Goal: Information Seeking & Learning: Learn about a topic

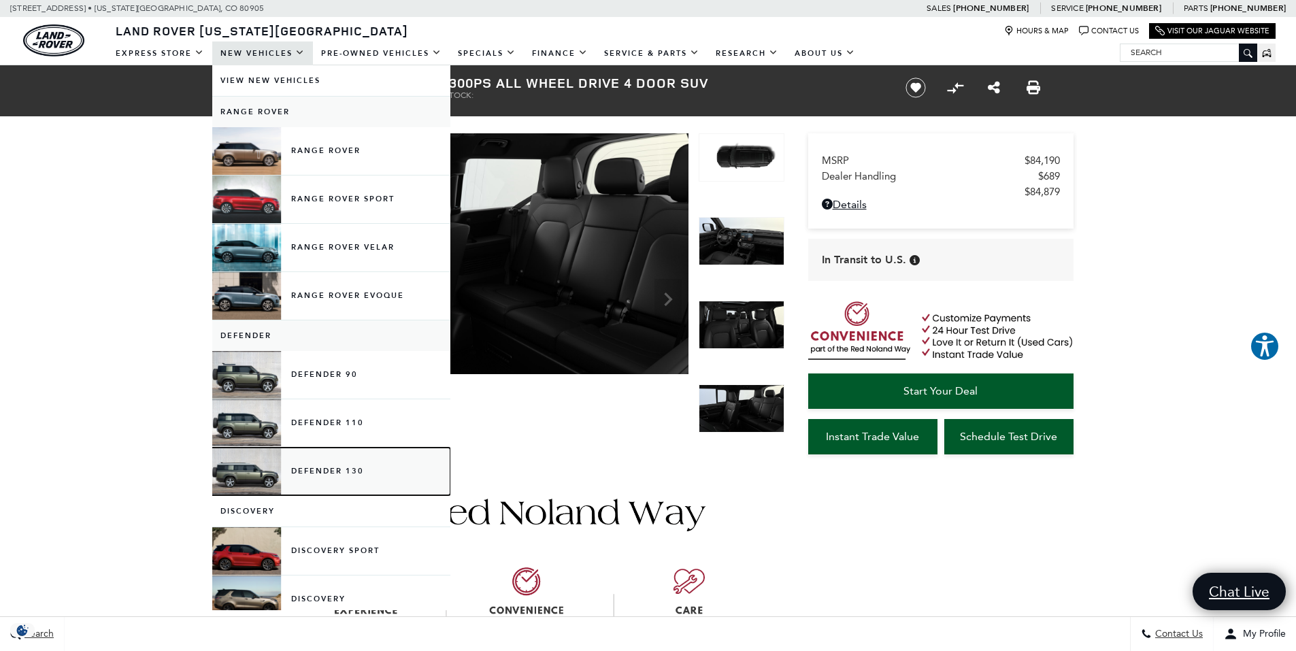
click at [316, 468] on link "Defender 130" at bounding box center [331, 472] width 238 height 48
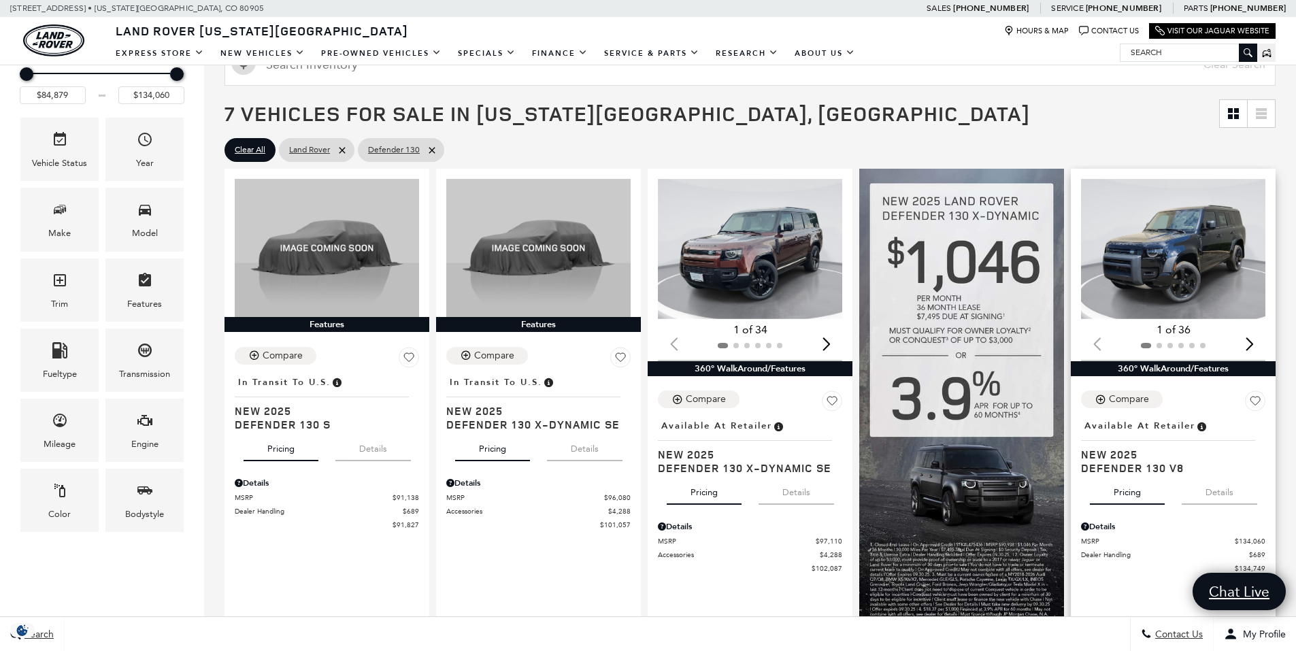
scroll to position [204, 0]
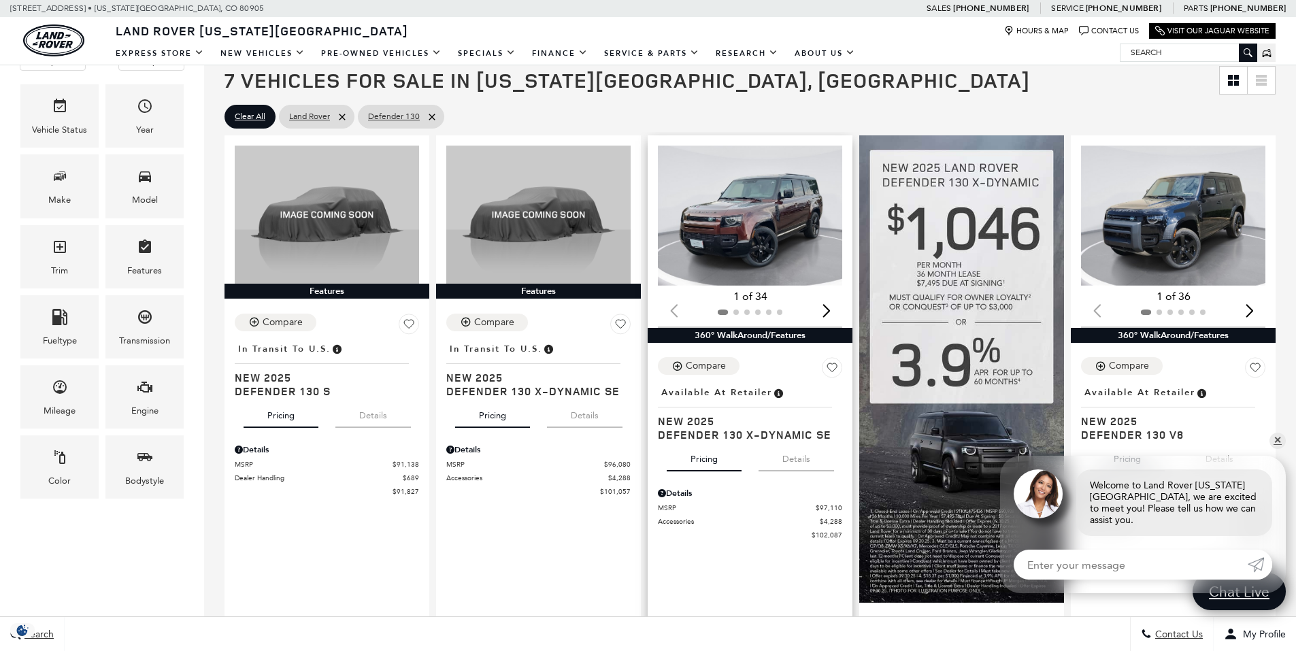
click at [746, 217] on img "1 / 2" at bounding box center [751, 216] width 186 height 140
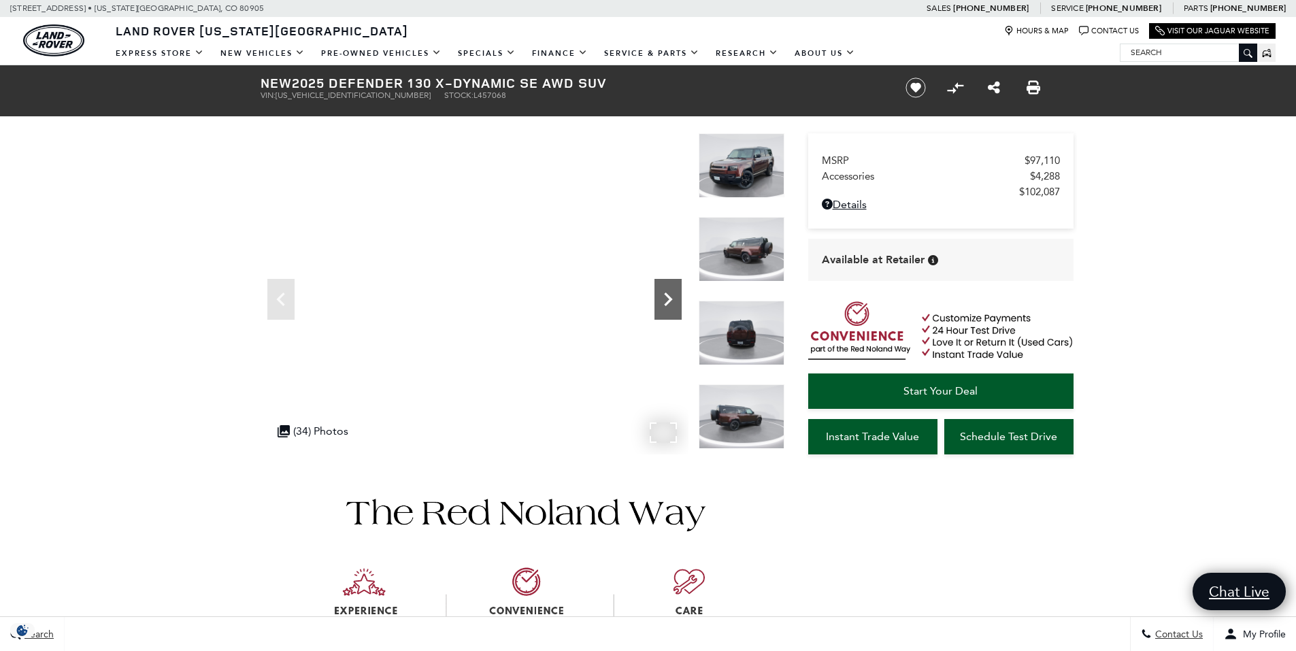
click at [671, 299] on icon "Next" at bounding box center [668, 299] width 8 height 14
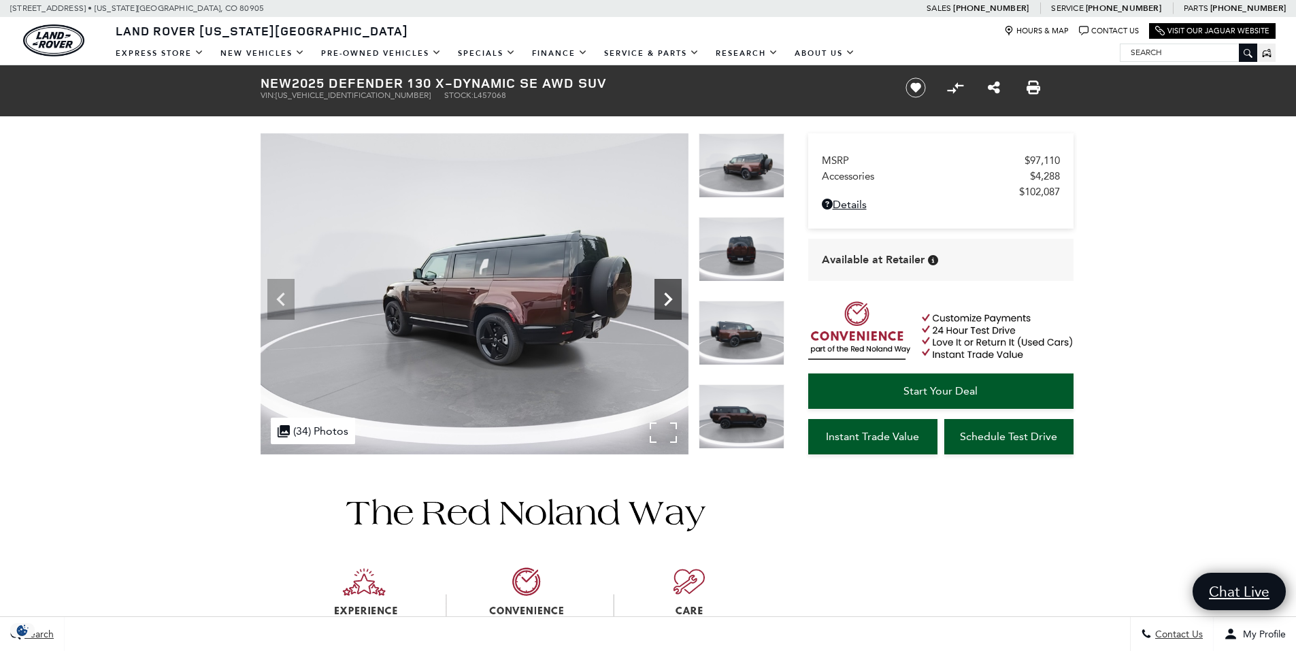
click at [671, 299] on icon "Next" at bounding box center [668, 299] width 8 height 14
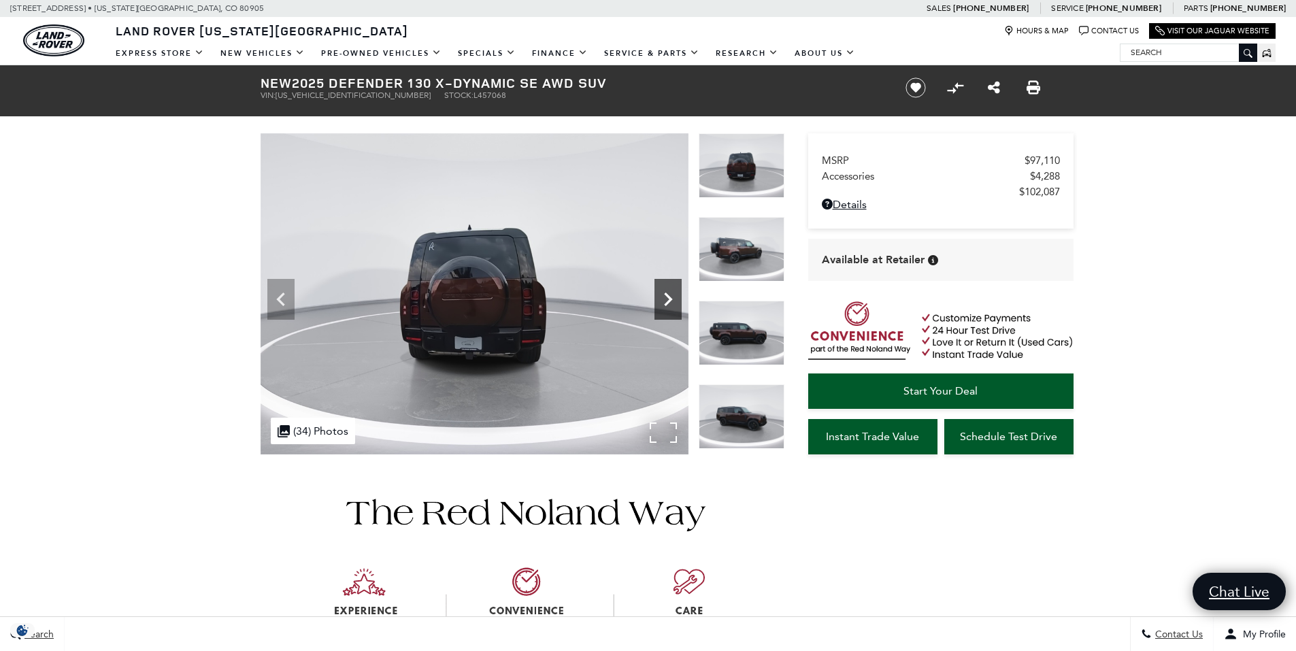
click at [671, 299] on icon "Next" at bounding box center [668, 299] width 8 height 14
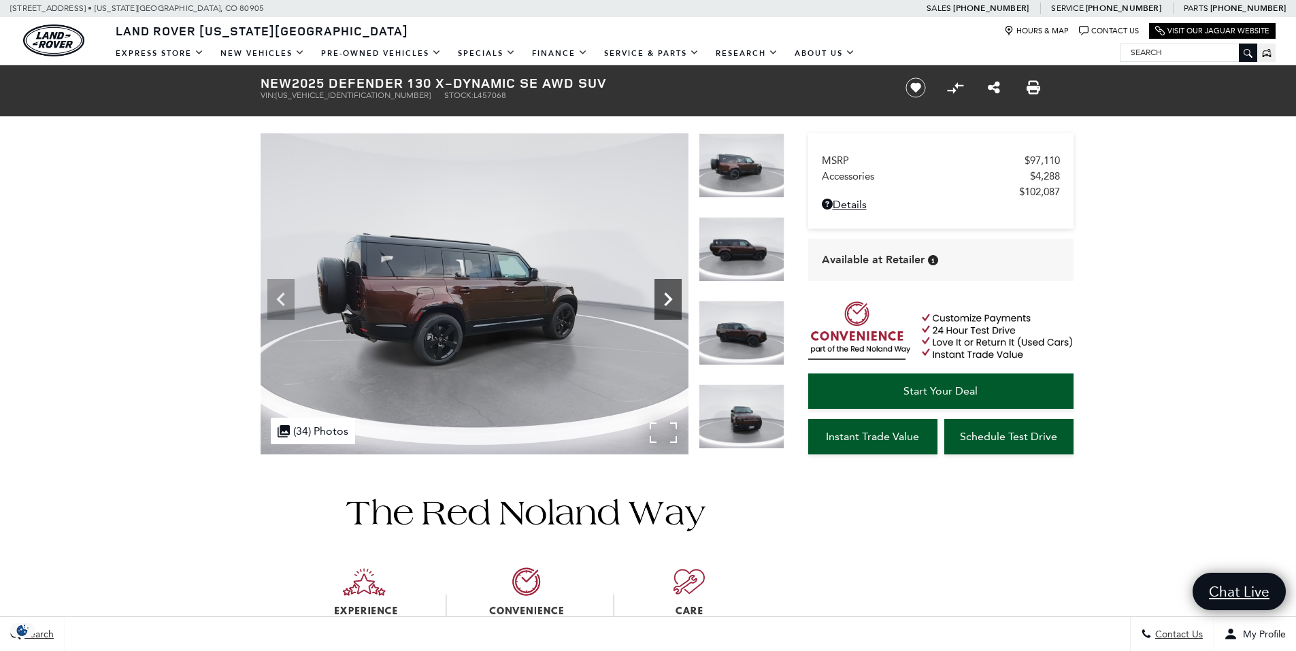
click at [671, 299] on icon "Next" at bounding box center [668, 299] width 8 height 14
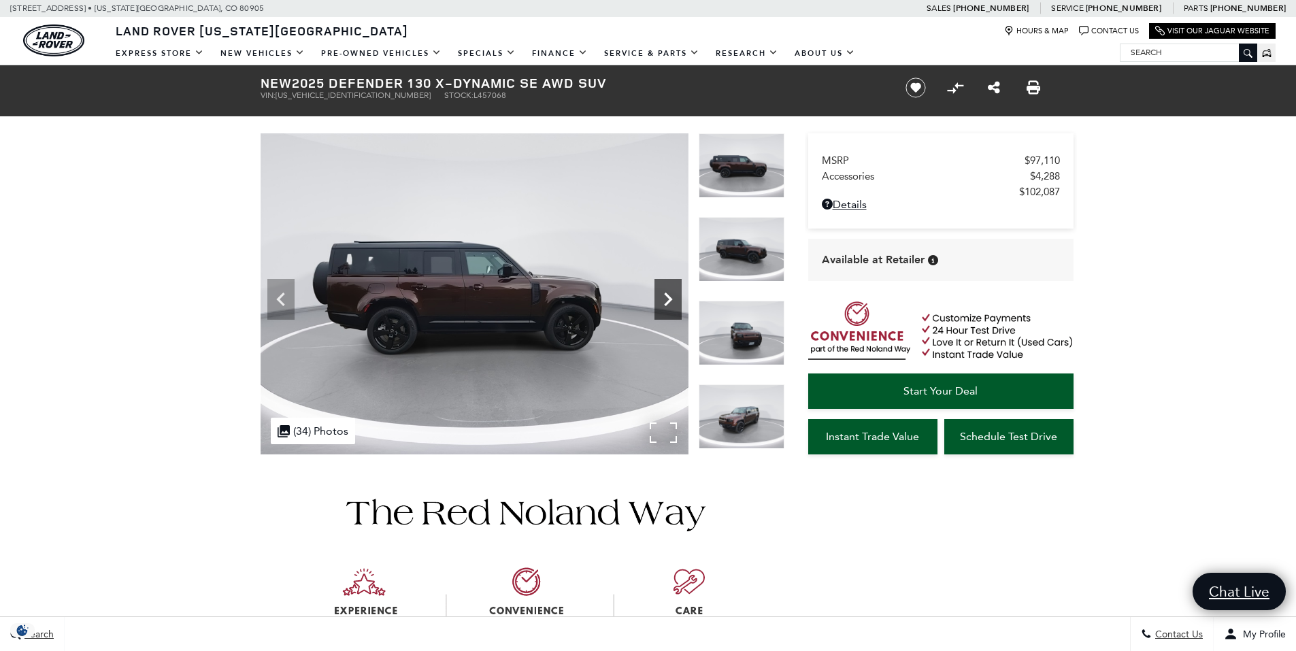
click at [671, 299] on icon "Next" at bounding box center [668, 299] width 8 height 14
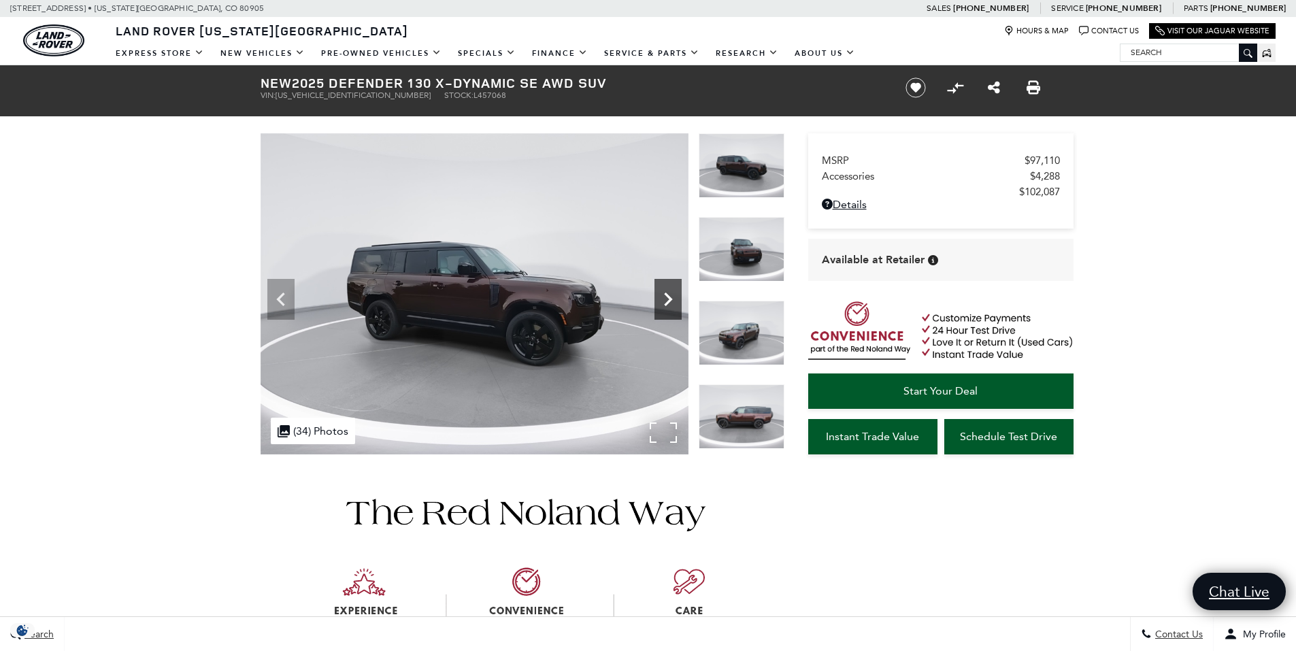
click at [671, 298] on icon "Next" at bounding box center [667, 299] width 27 height 27
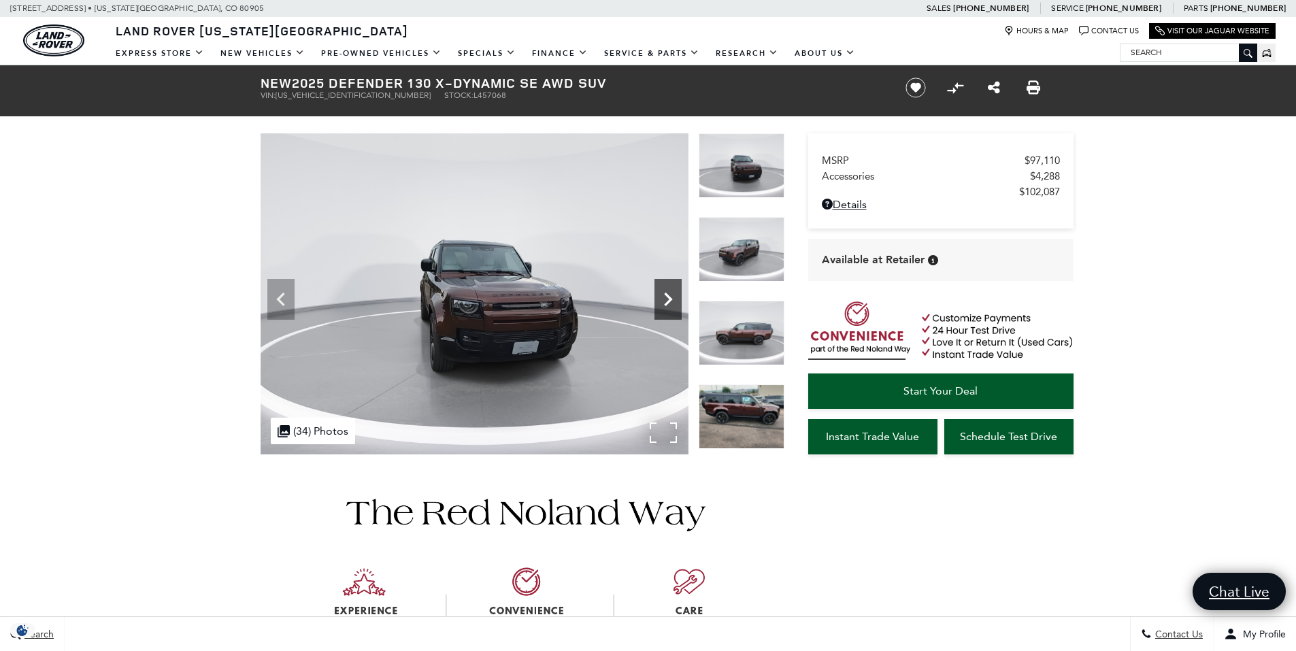
click at [671, 298] on icon "Next" at bounding box center [667, 299] width 27 height 27
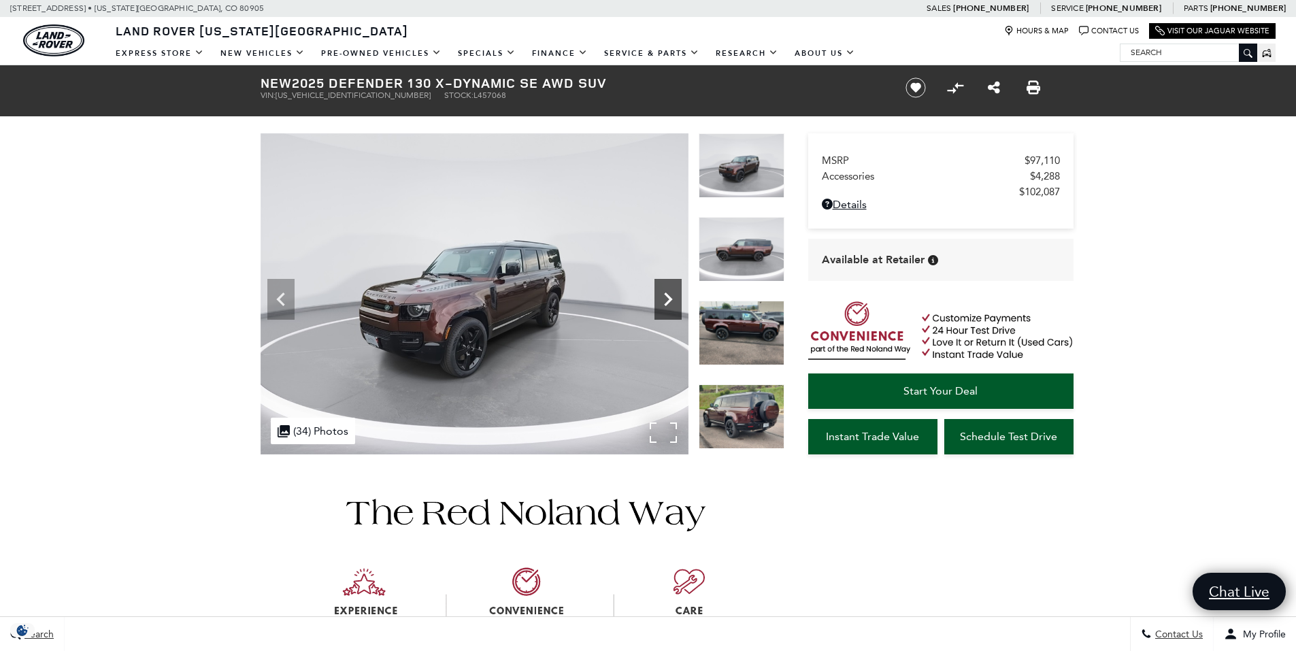
click at [671, 298] on icon "Next" at bounding box center [667, 299] width 27 height 27
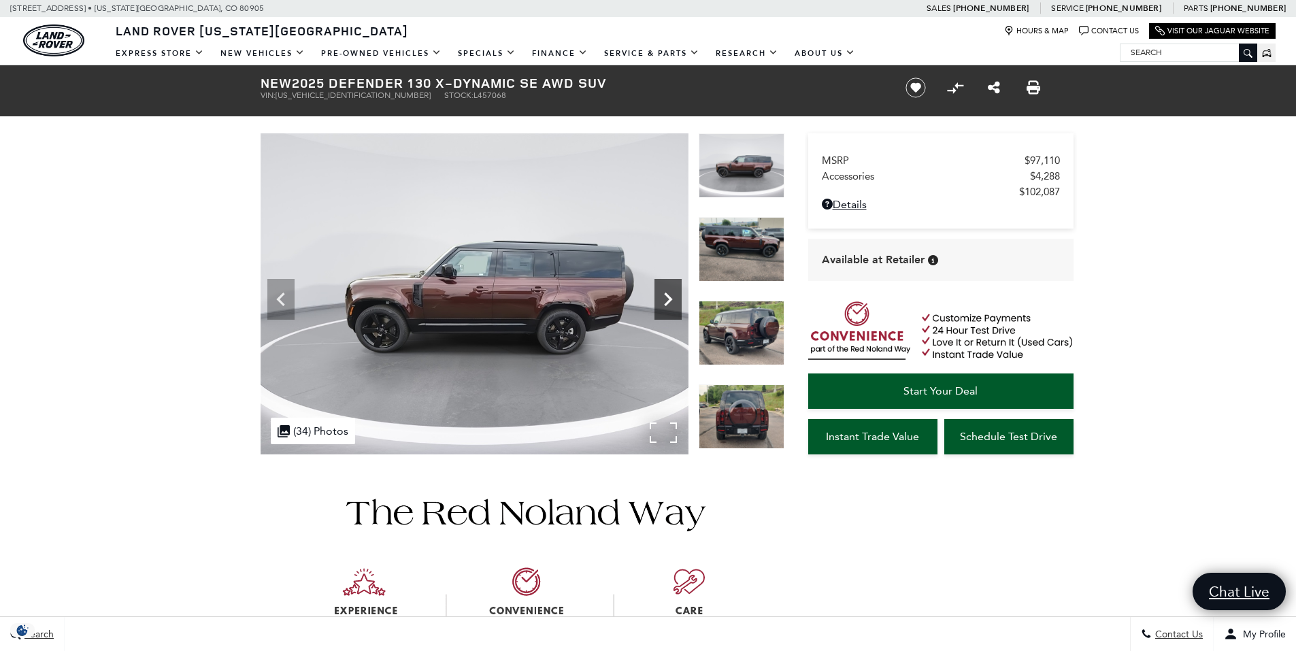
click at [671, 298] on icon "Next" at bounding box center [667, 299] width 27 height 27
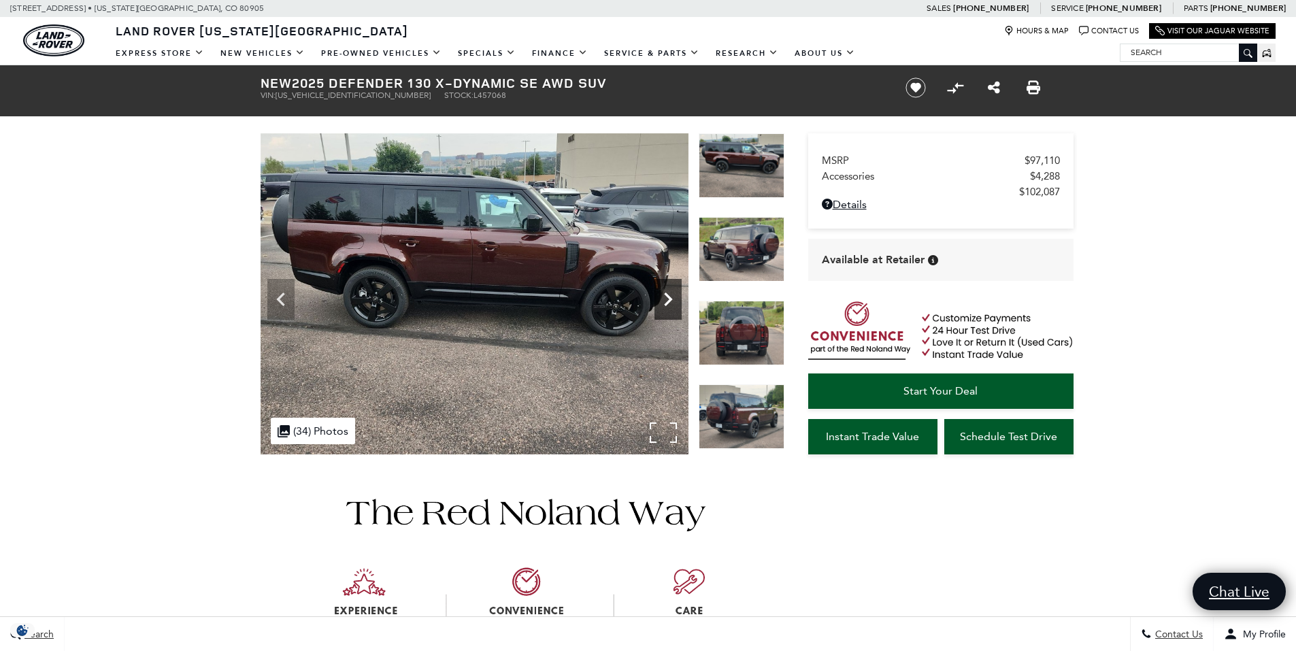
click at [671, 298] on icon "Next" at bounding box center [667, 299] width 27 height 27
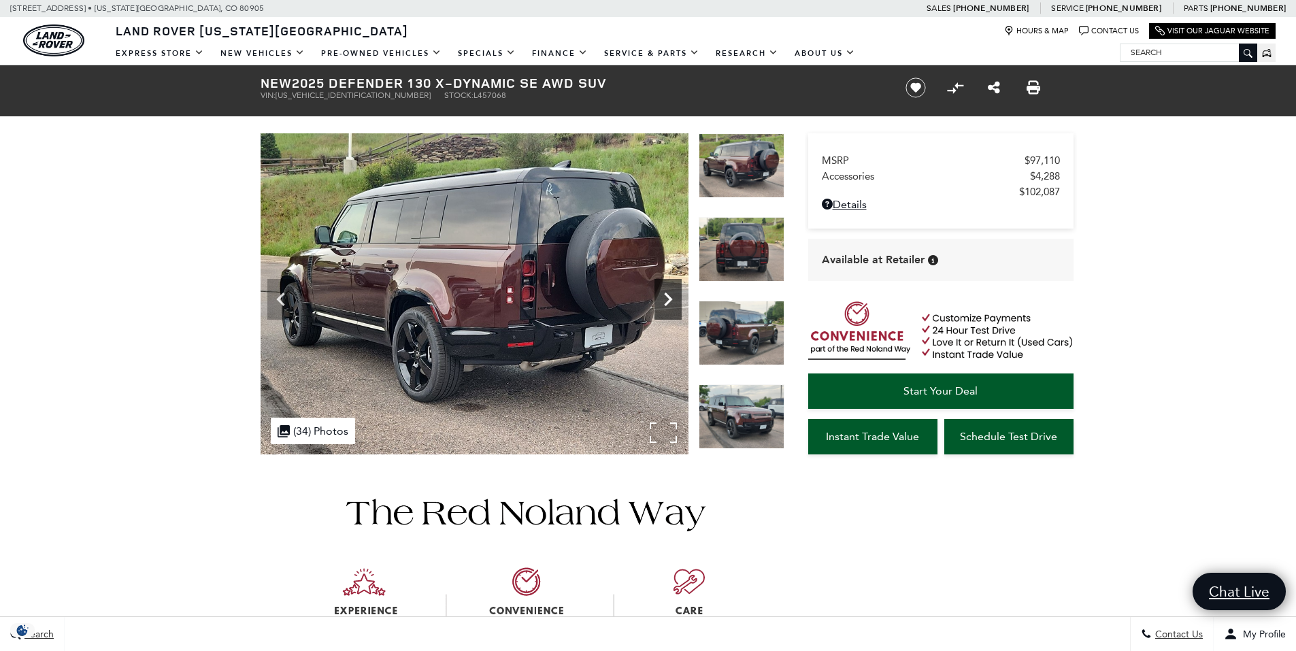
click at [671, 298] on icon "Next" at bounding box center [667, 299] width 27 height 27
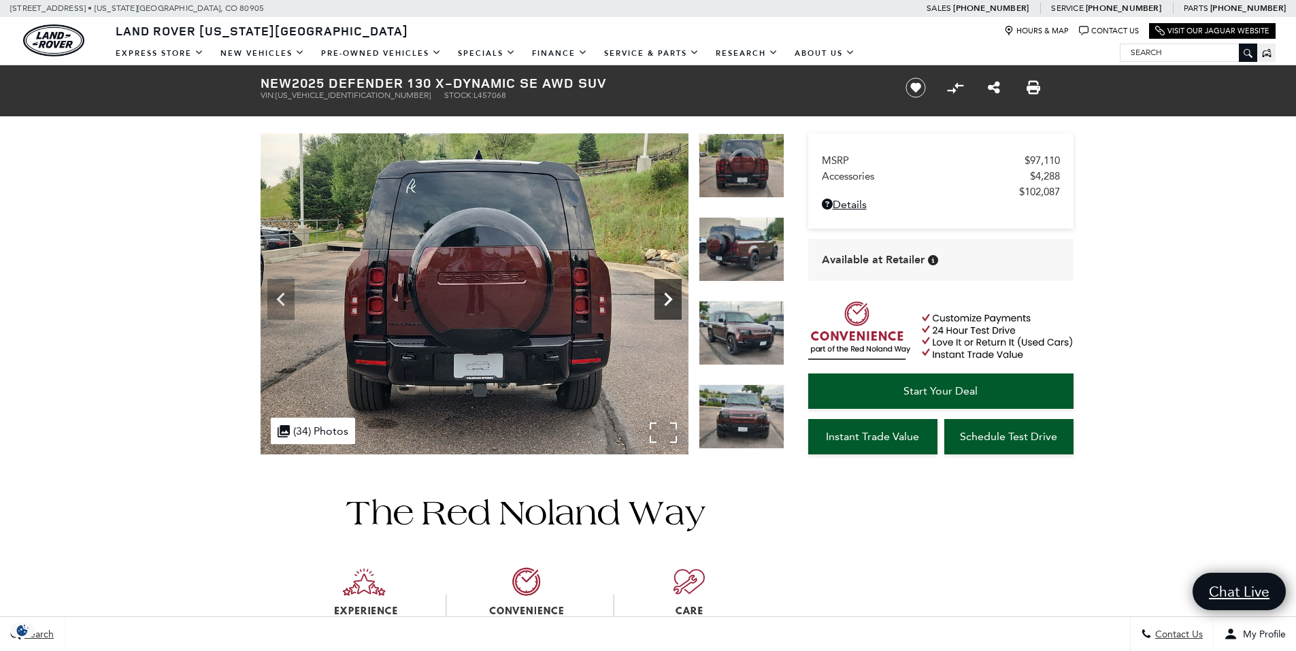
click at [671, 298] on icon "Next" at bounding box center [667, 299] width 27 height 27
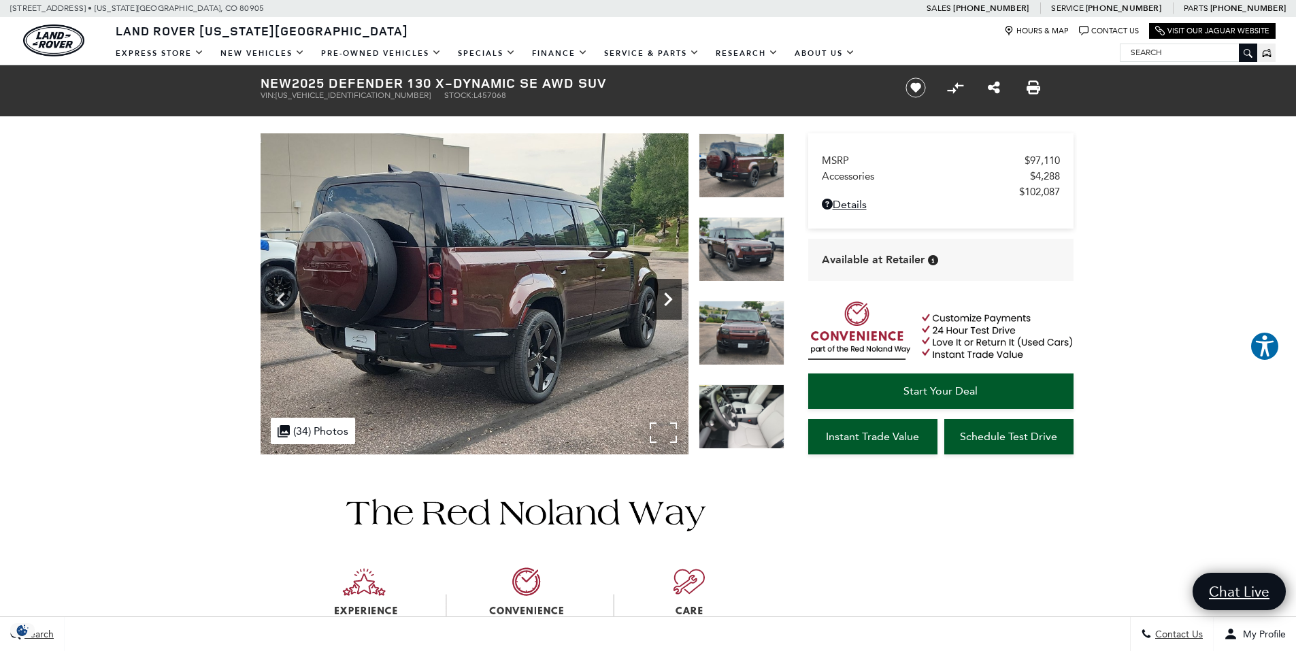
click at [671, 298] on icon "Next" at bounding box center [667, 299] width 27 height 27
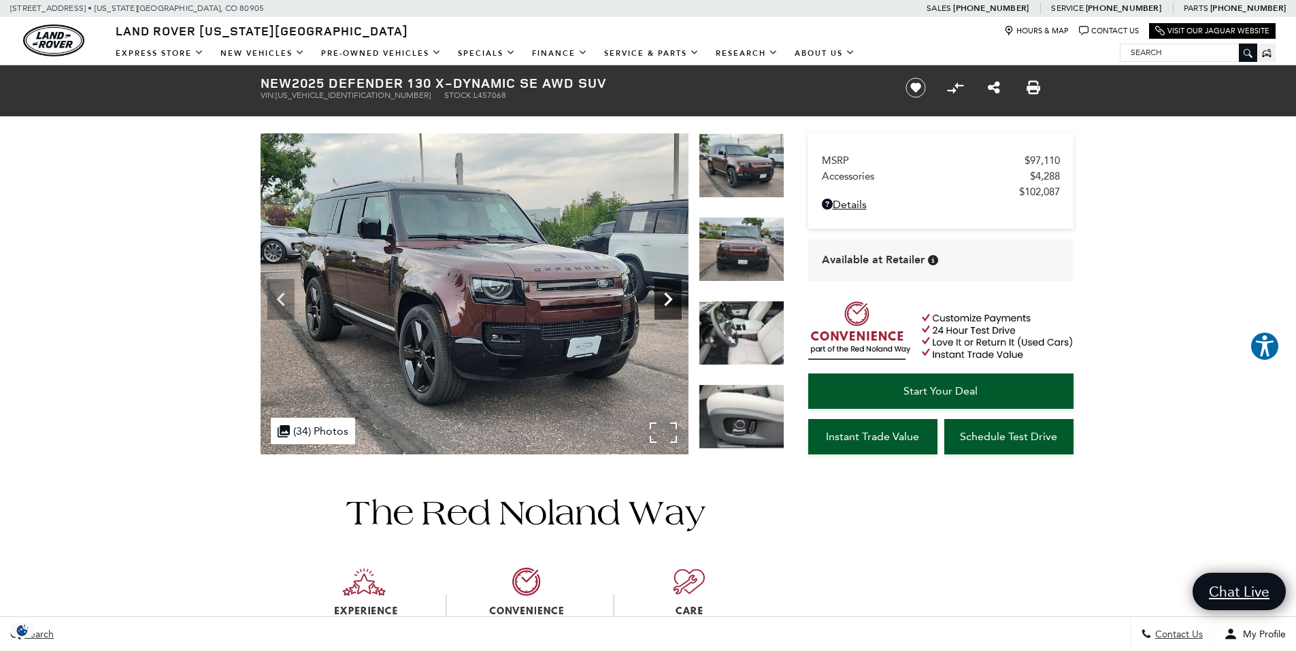
click at [671, 298] on icon "Next" at bounding box center [667, 299] width 27 height 27
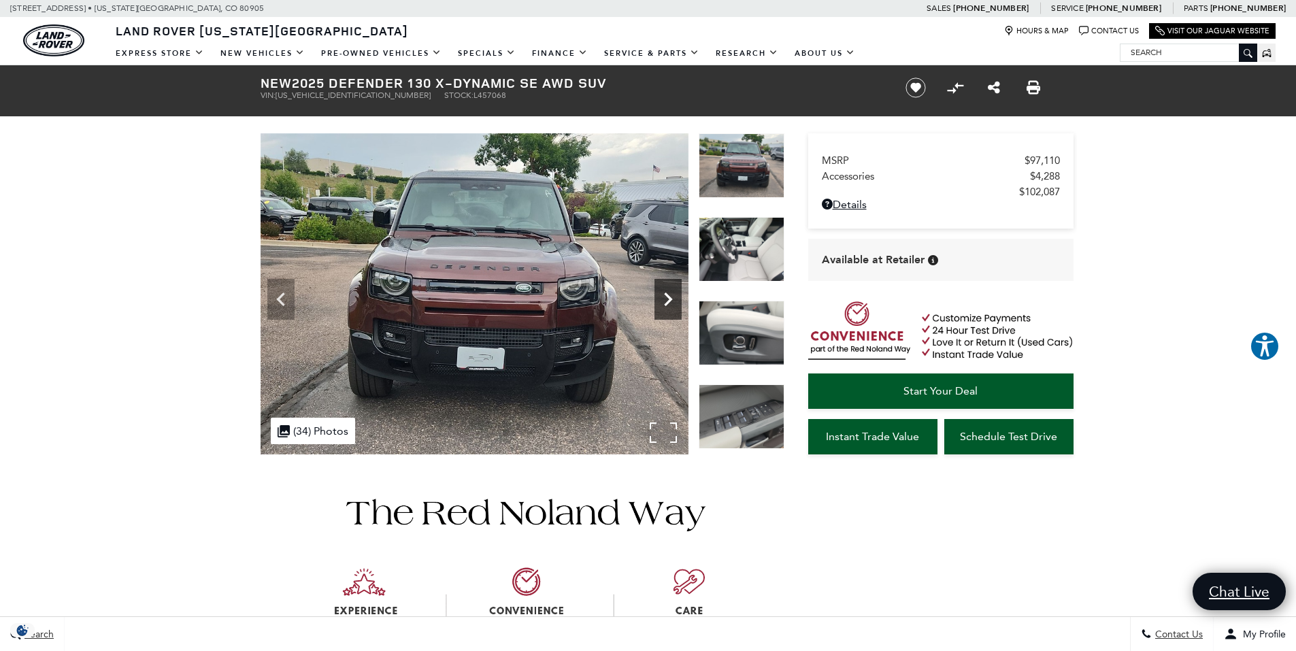
click at [671, 298] on icon "Next" at bounding box center [667, 299] width 27 height 27
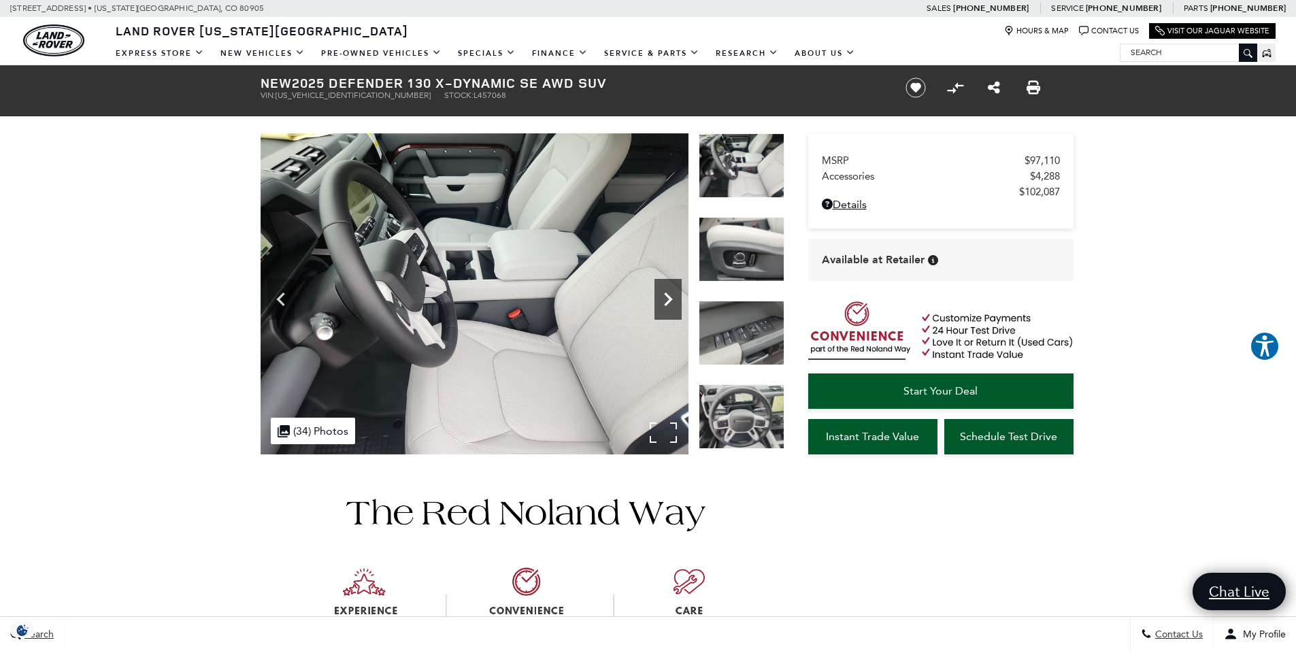
click at [671, 298] on icon "Next" at bounding box center [667, 299] width 27 height 27
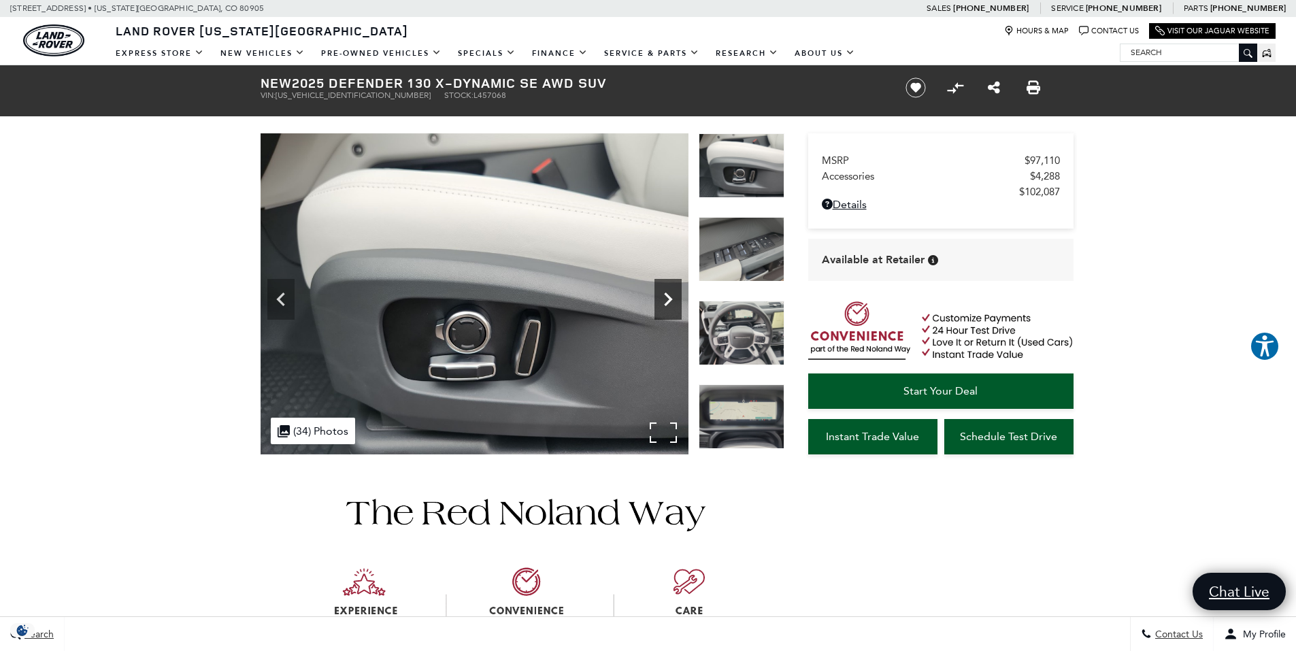
click at [671, 298] on icon "Next" at bounding box center [667, 299] width 27 height 27
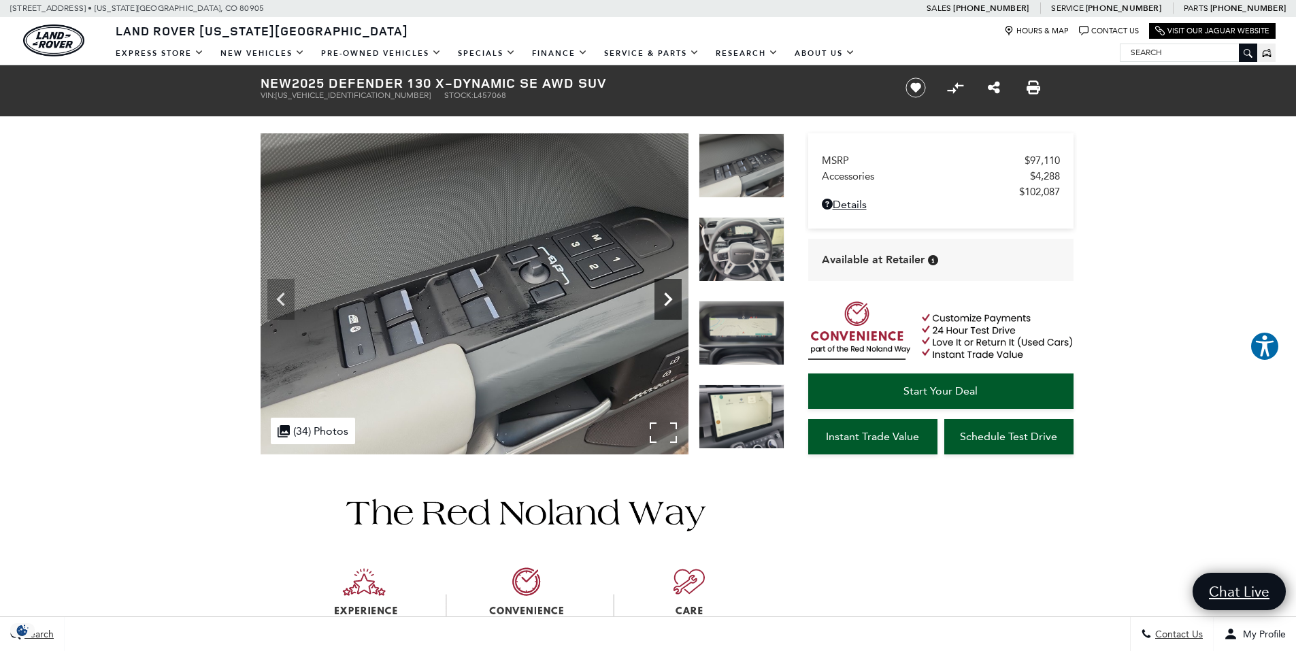
click at [671, 298] on icon "Next" at bounding box center [667, 299] width 27 height 27
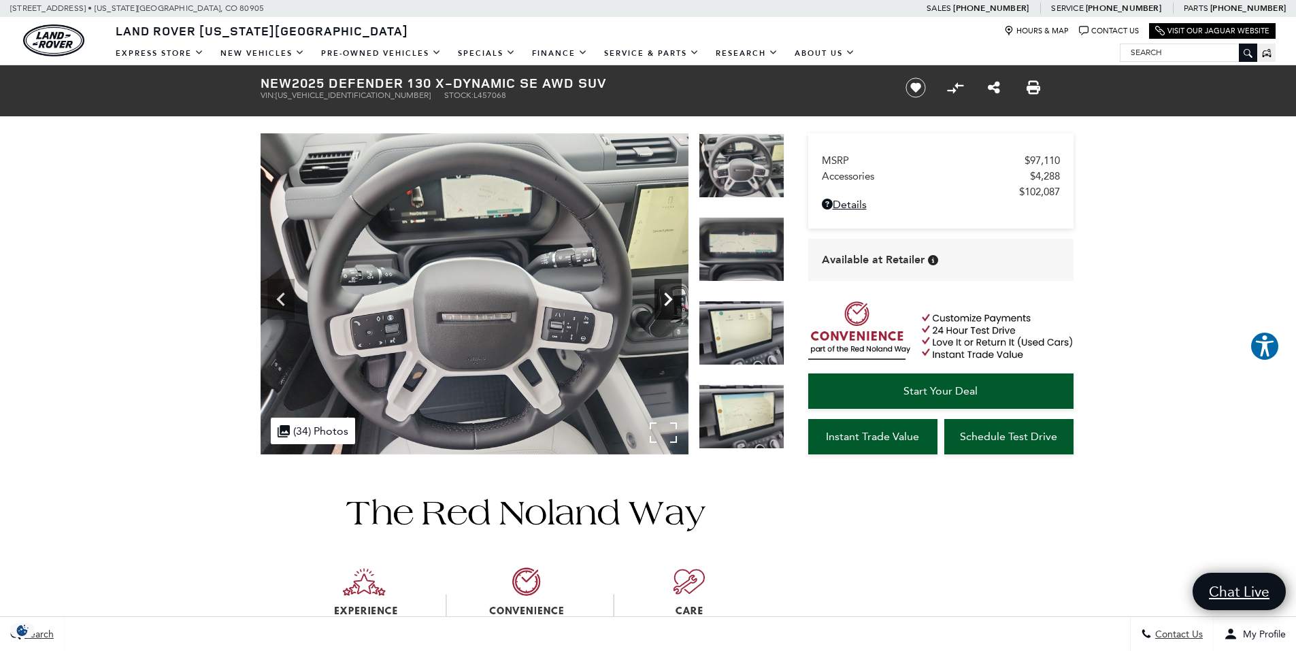
click at [671, 298] on icon "Next" at bounding box center [667, 299] width 27 height 27
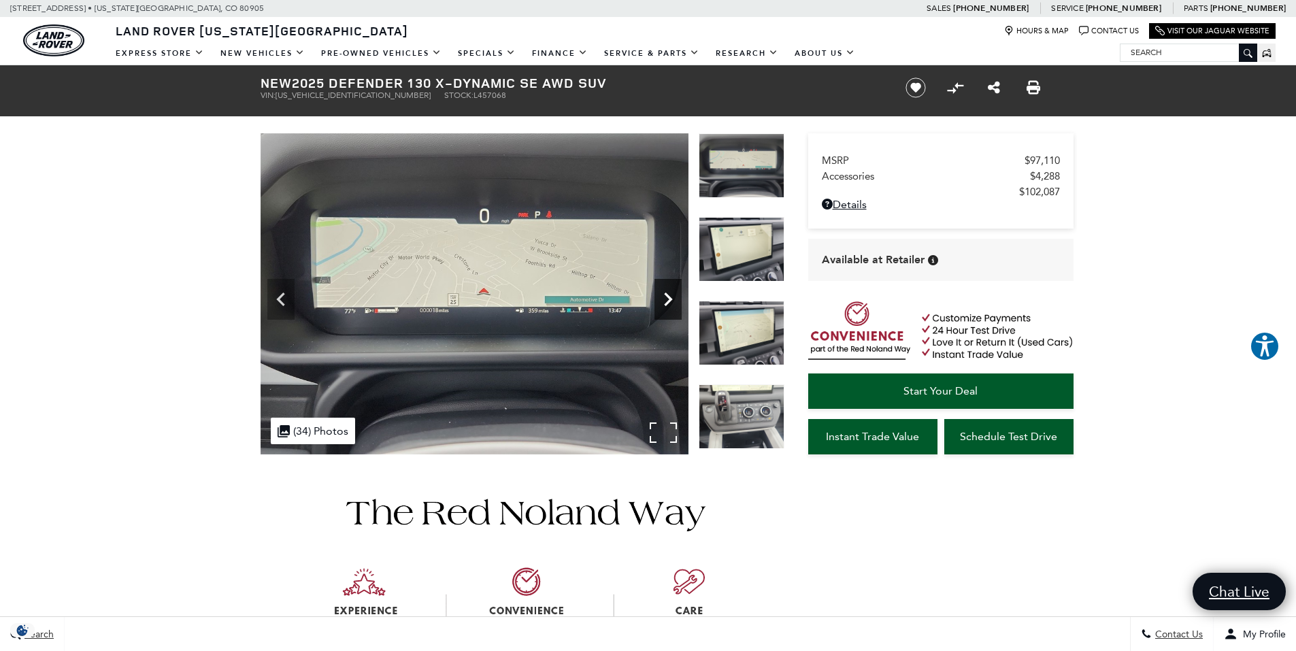
click at [671, 298] on icon "Next" at bounding box center [667, 299] width 27 height 27
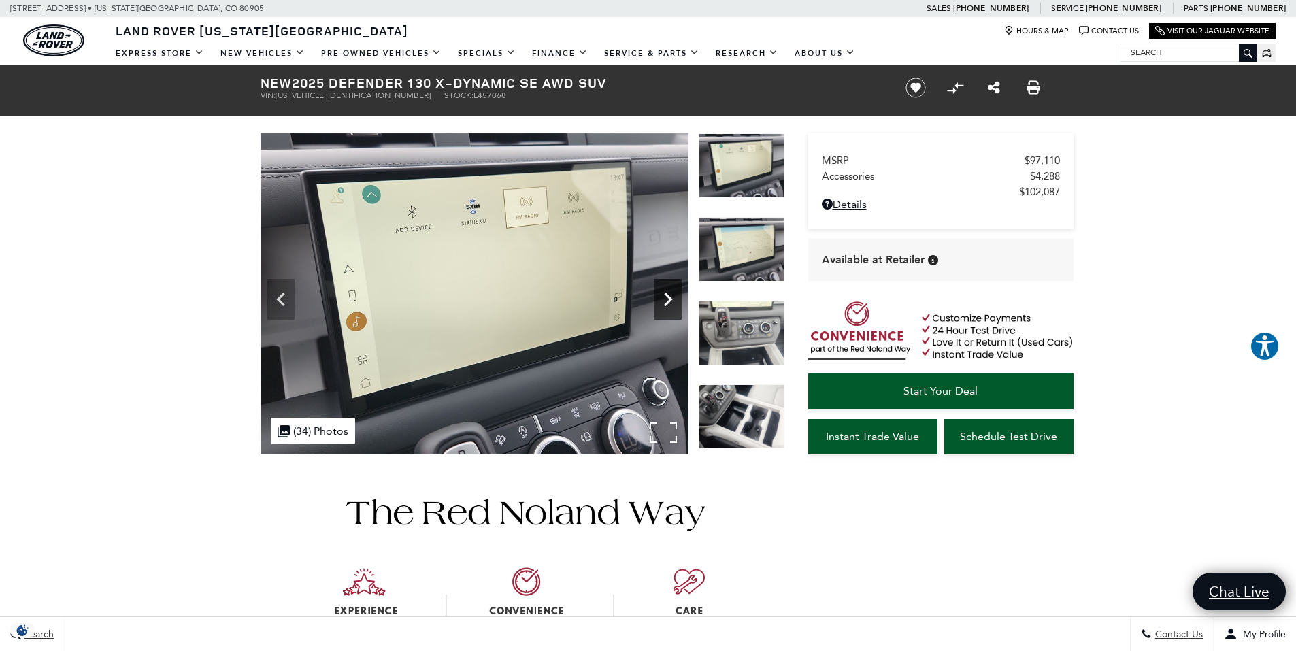
click at [671, 298] on icon "Next" at bounding box center [667, 299] width 27 height 27
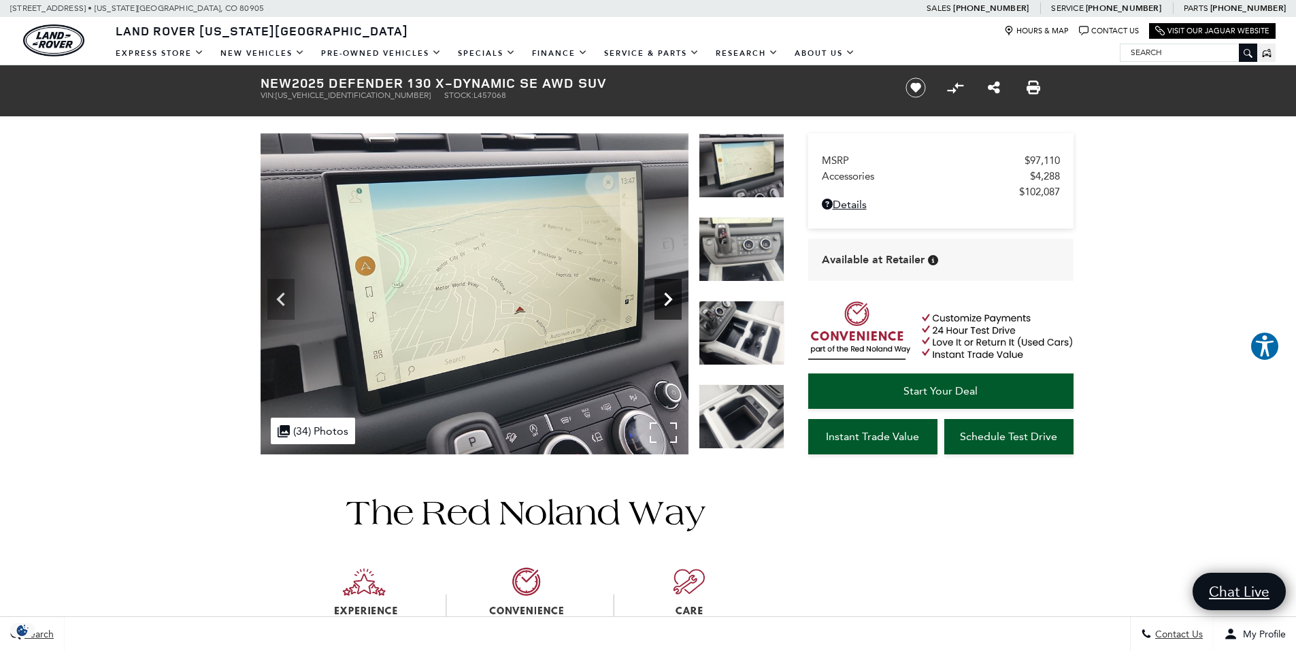
click at [671, 298] on icon "Next" at bounding box center [667, 299] width 27 height 27
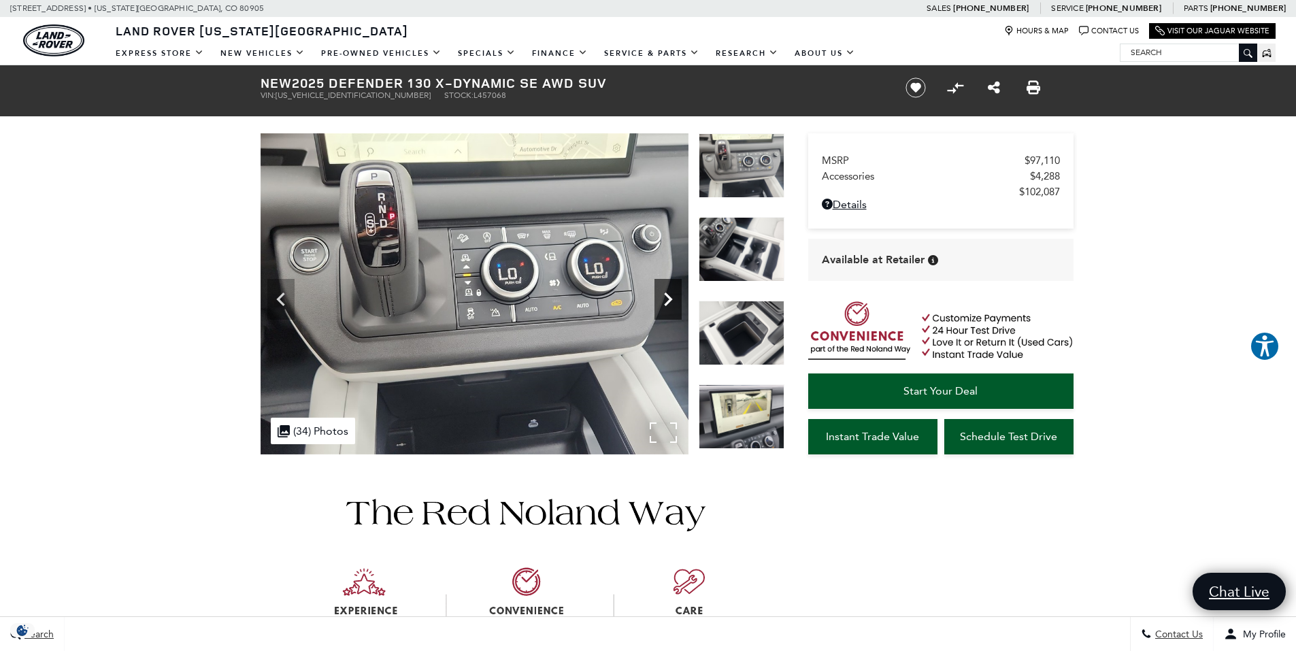
click at [671, 298] on icon "Next" at bounding box center [667, 299] width 27 height 27
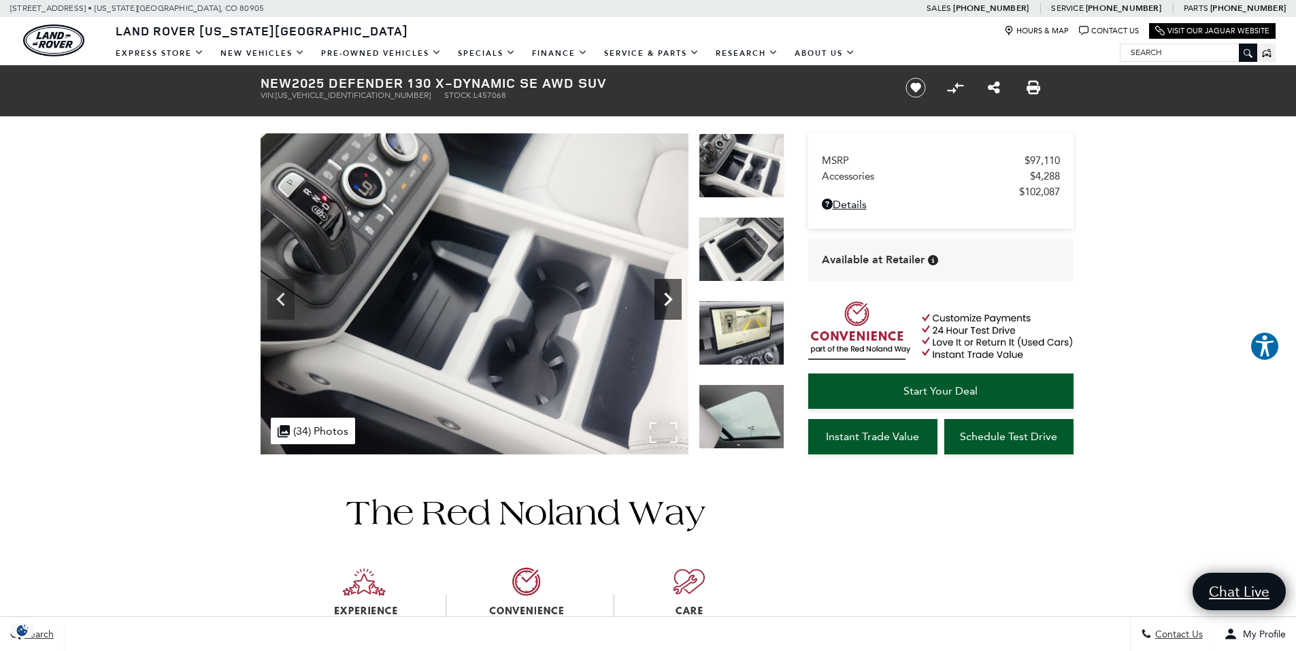
click at [671, 298] on icon "Next" at bounding box center [667, 299] width 27 height 27
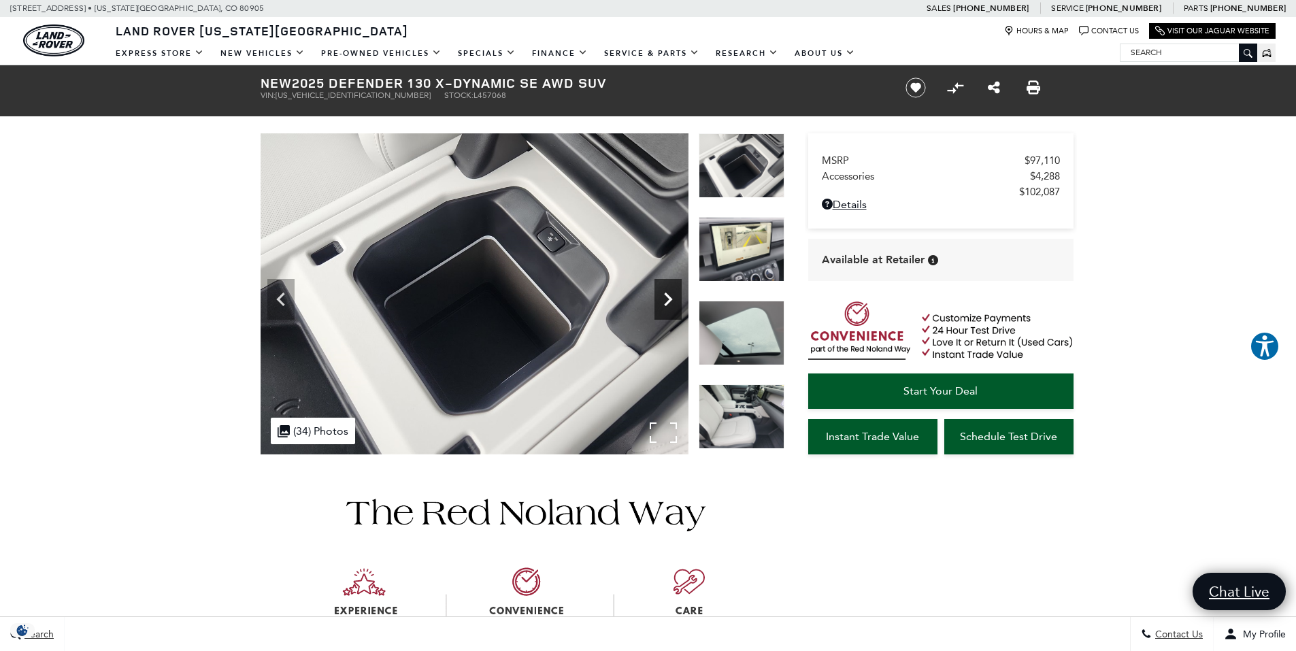
click at [671, 298] on icon "Next" at bounding box center [667, 299] width 27 height 27
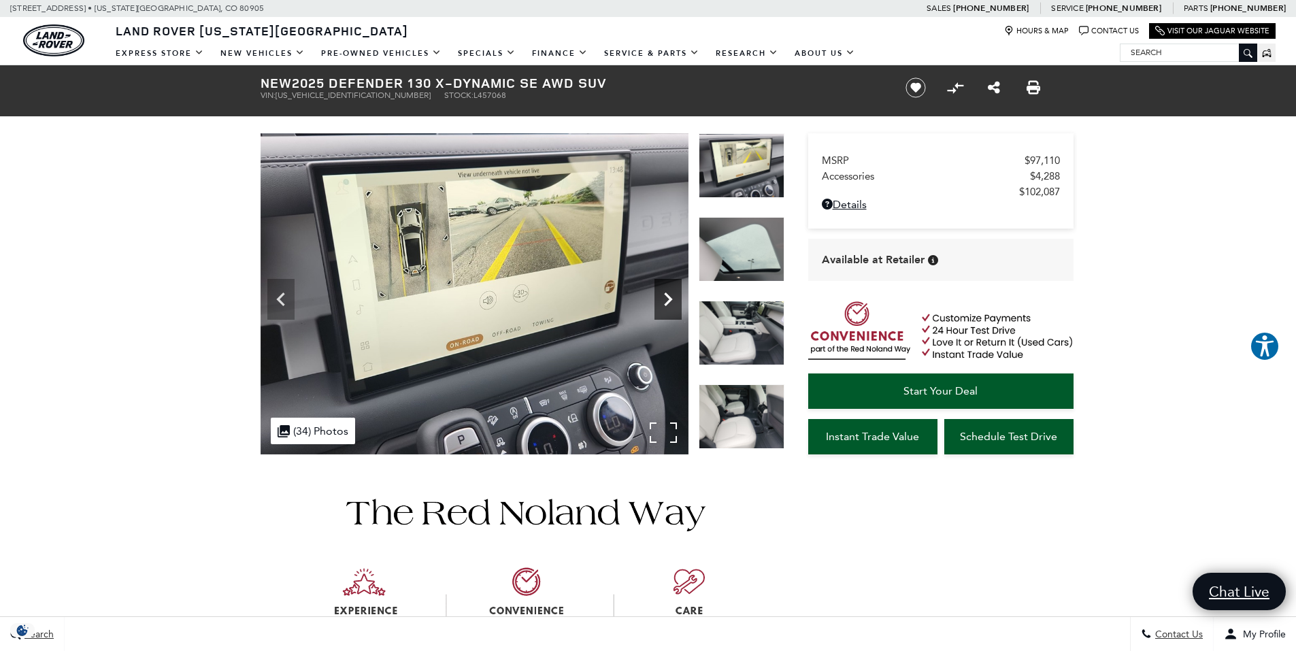
click at [671, 298] on icon "Next" at bounding box center [667, 299] width 27 height 27
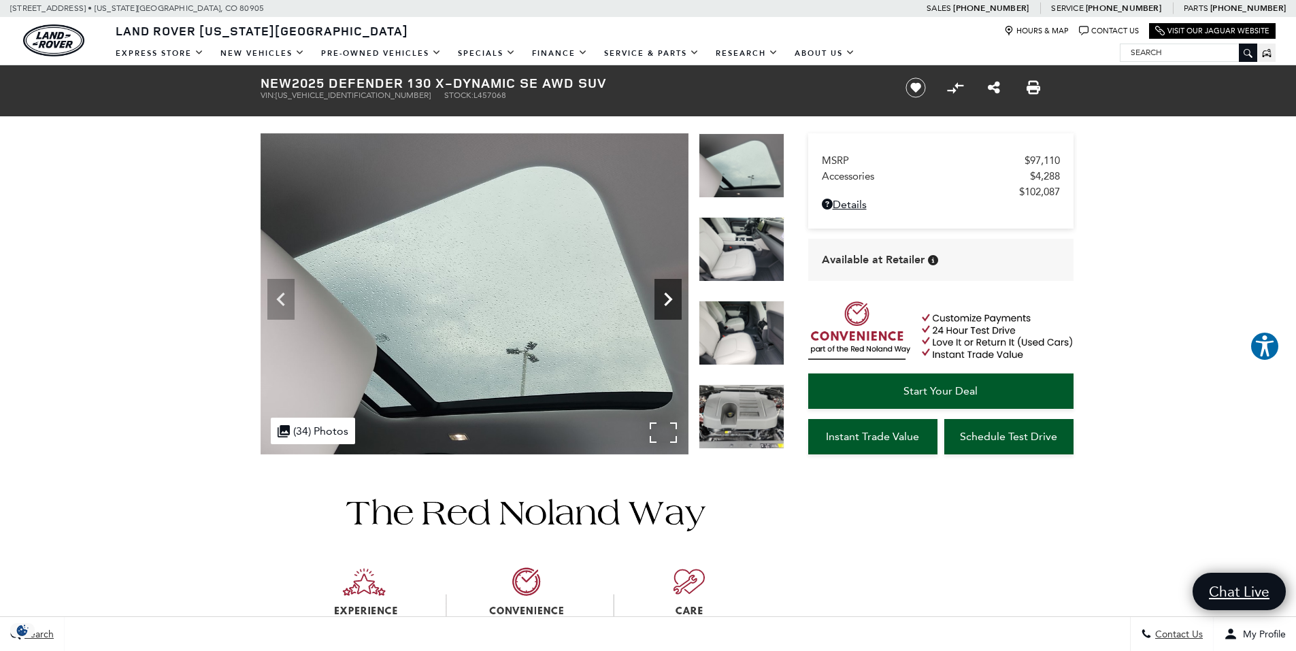
click at [671, 298] on icon "Next" at bounding box center [667, 299] width 27 height 27
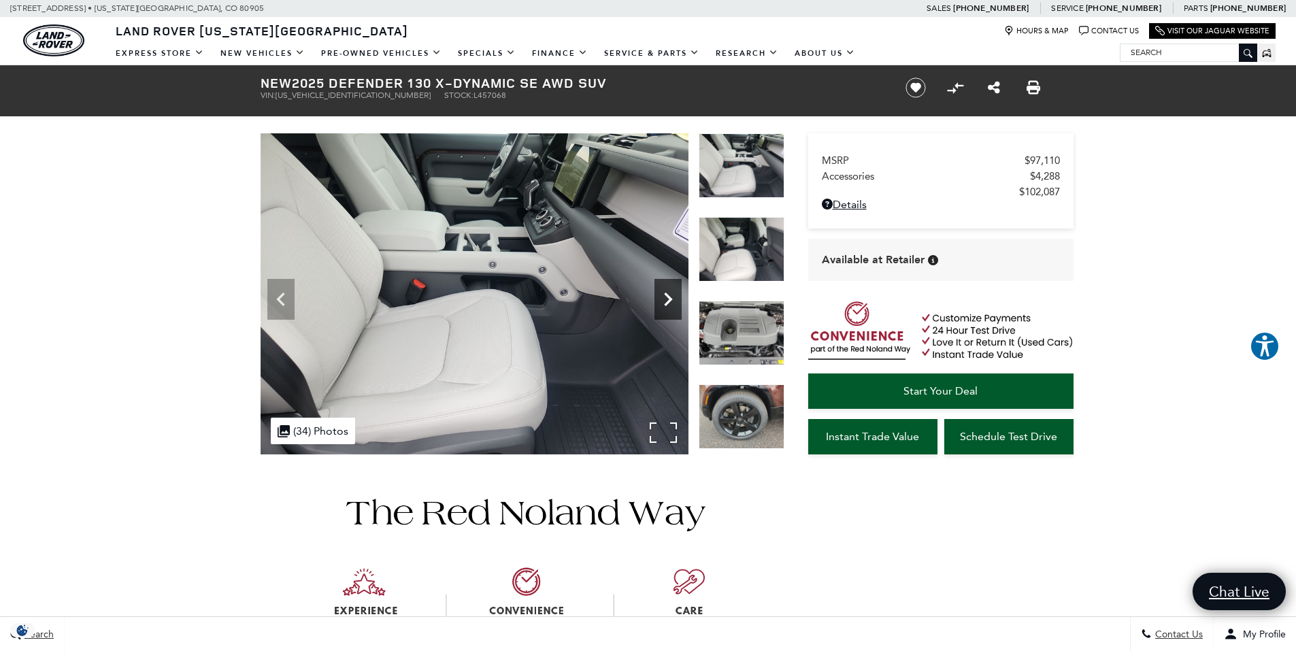
click at [671, 298] on icon "Next" at bounding box center [667, 299] width 27 height 27
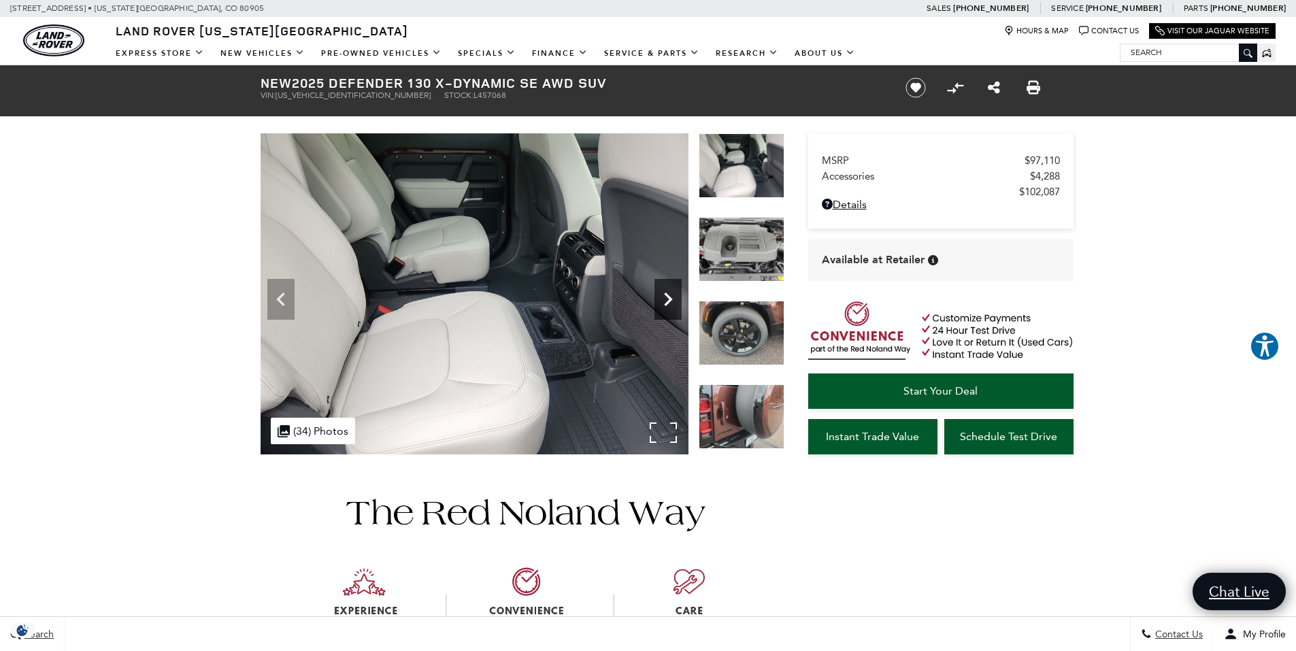
click at [662, 298] on icon "Next" at bounding box center [667, 299] width 27 height 27
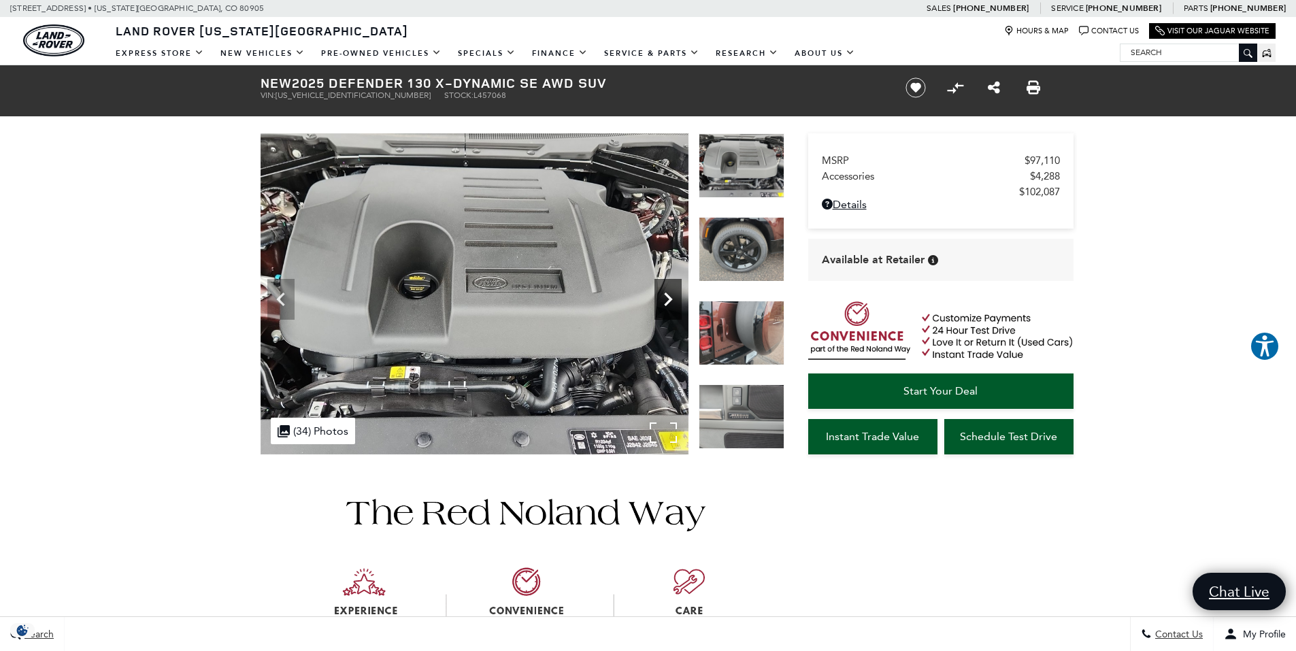
click at [663, 297] on icon "Next" at bounding box center [667, 299] width 27 height 27
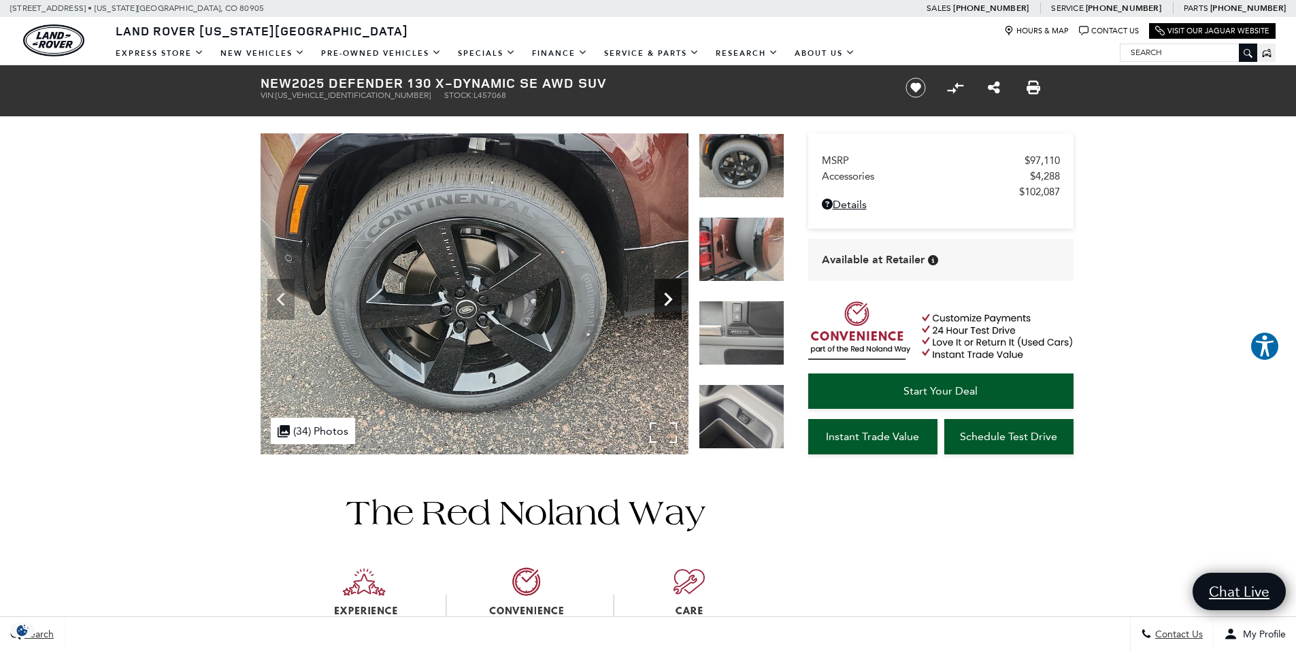
click at [663, 297] on icon "Next" at bounding box center [667, 299] width 27 height 27
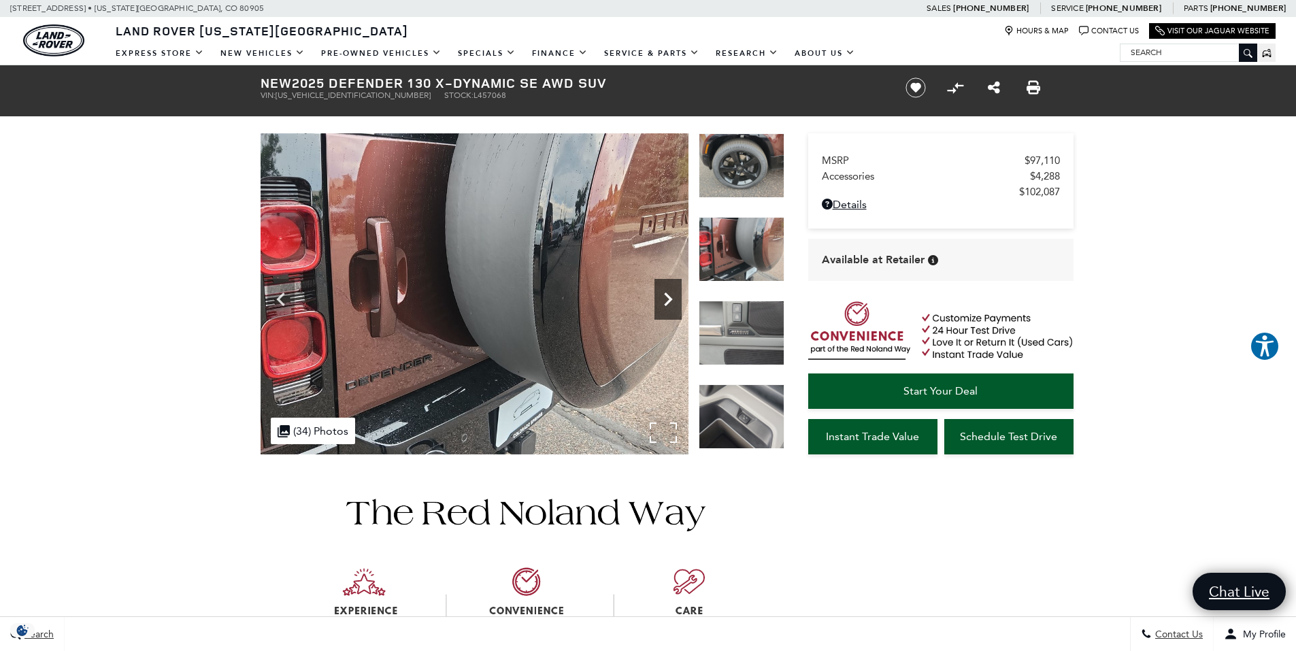
click at [663, 297] on icon "Next" at bounding box center [667, 299] width 27 height 27
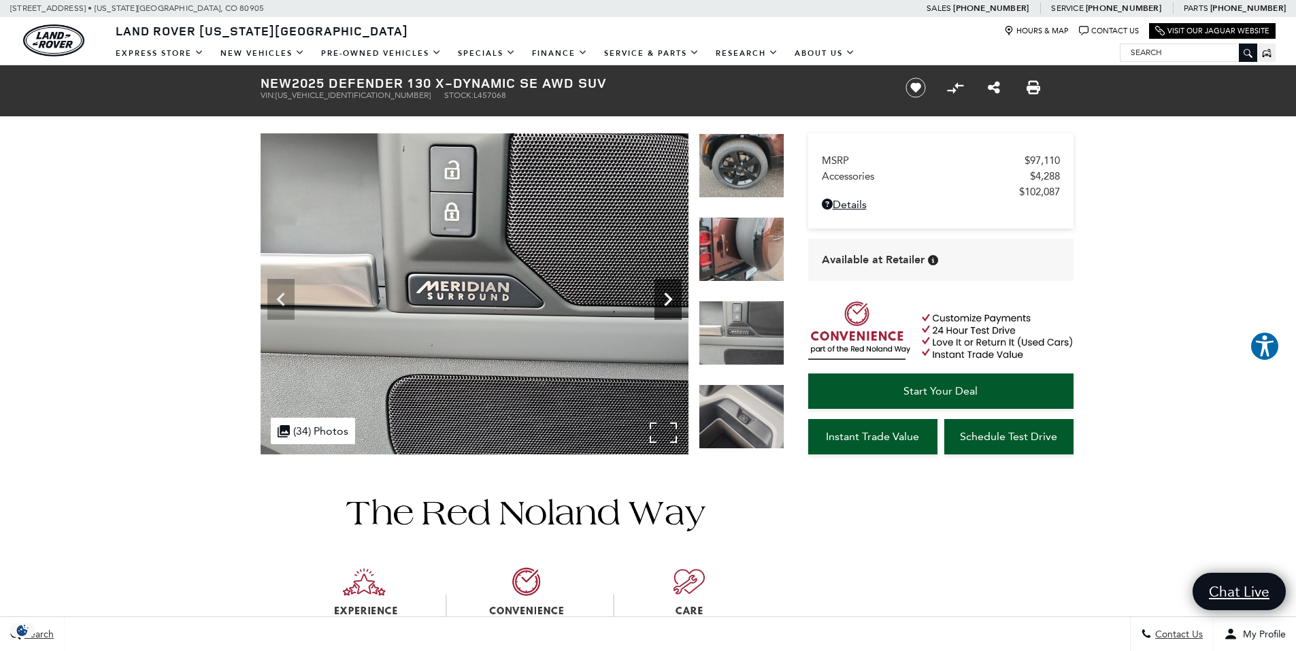
click at [663, 297] on icon "Next" at bounding box center [667, 299] width 27 height 27
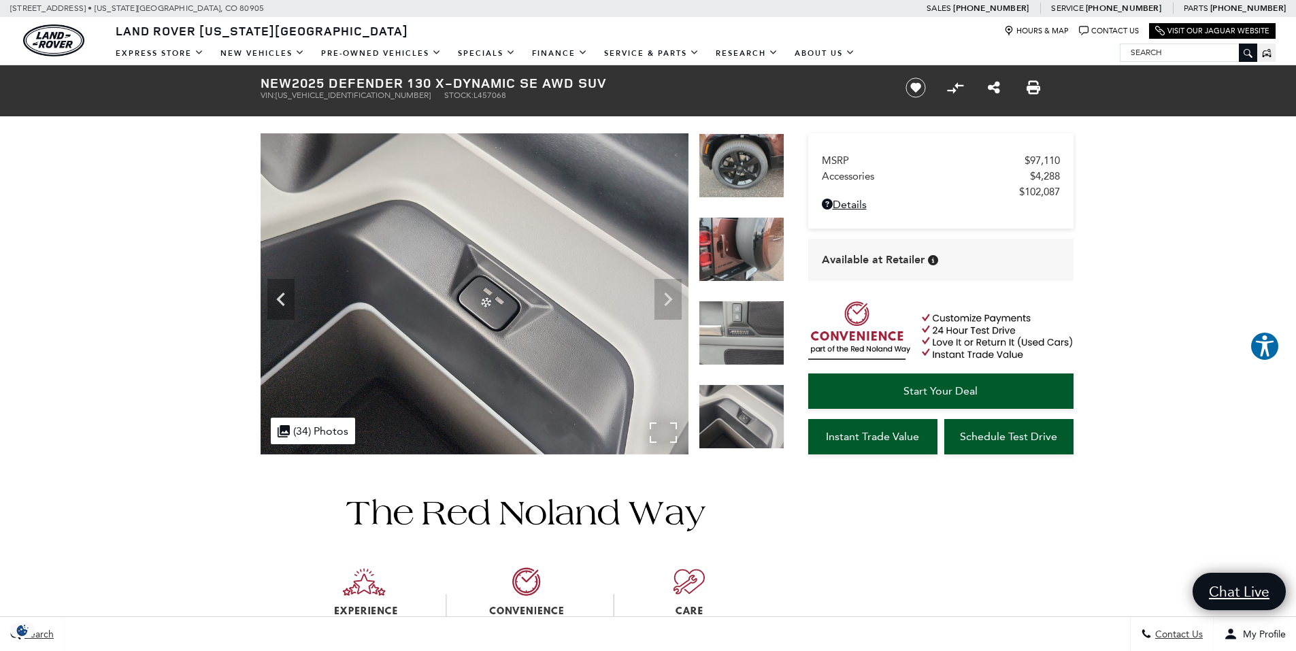
click at [663, 297] on img at bounding box center [474, 293] width 428 height 321
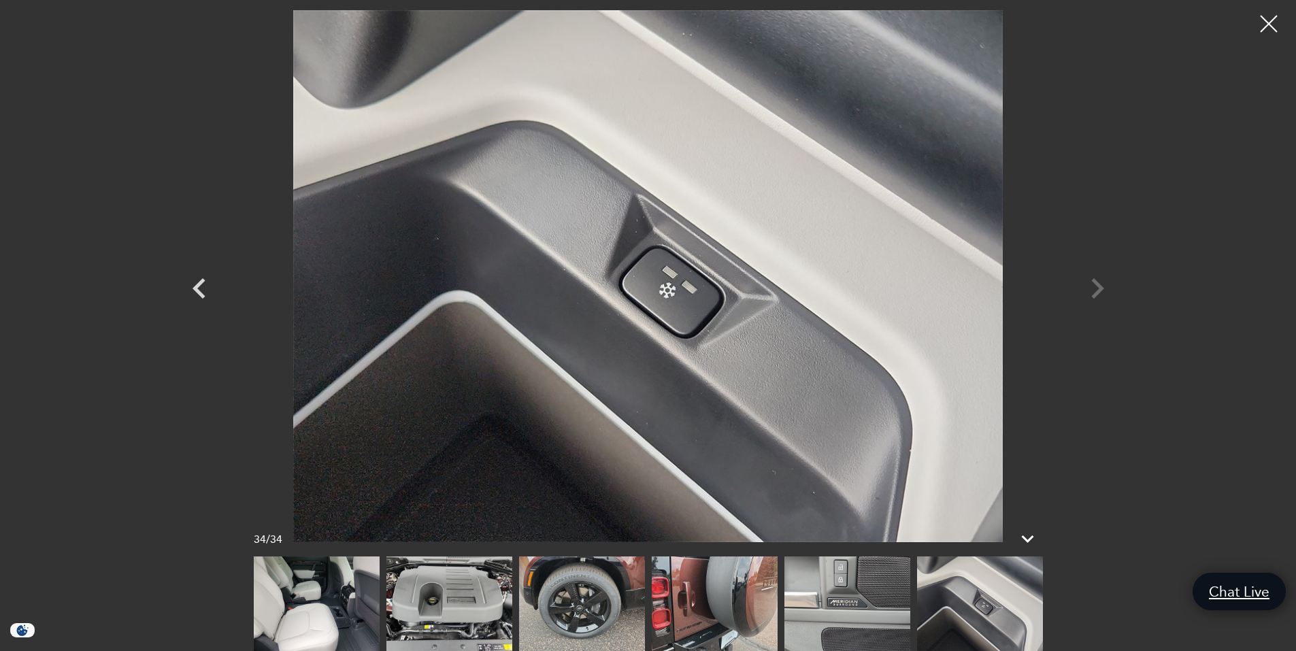
click at [1100, 286] on div at bounding box center [648, 276] width 952 height 532
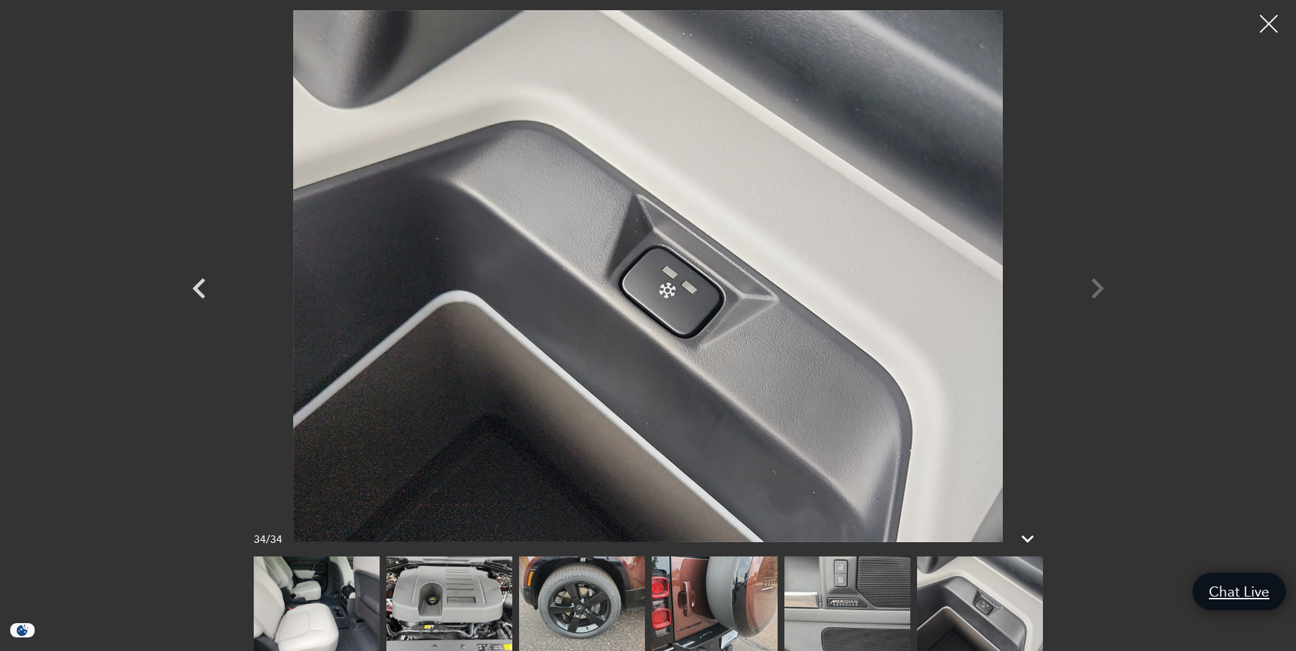
click at [1266, 23] on div at bounding box center [1269, 24] width 36 height 36
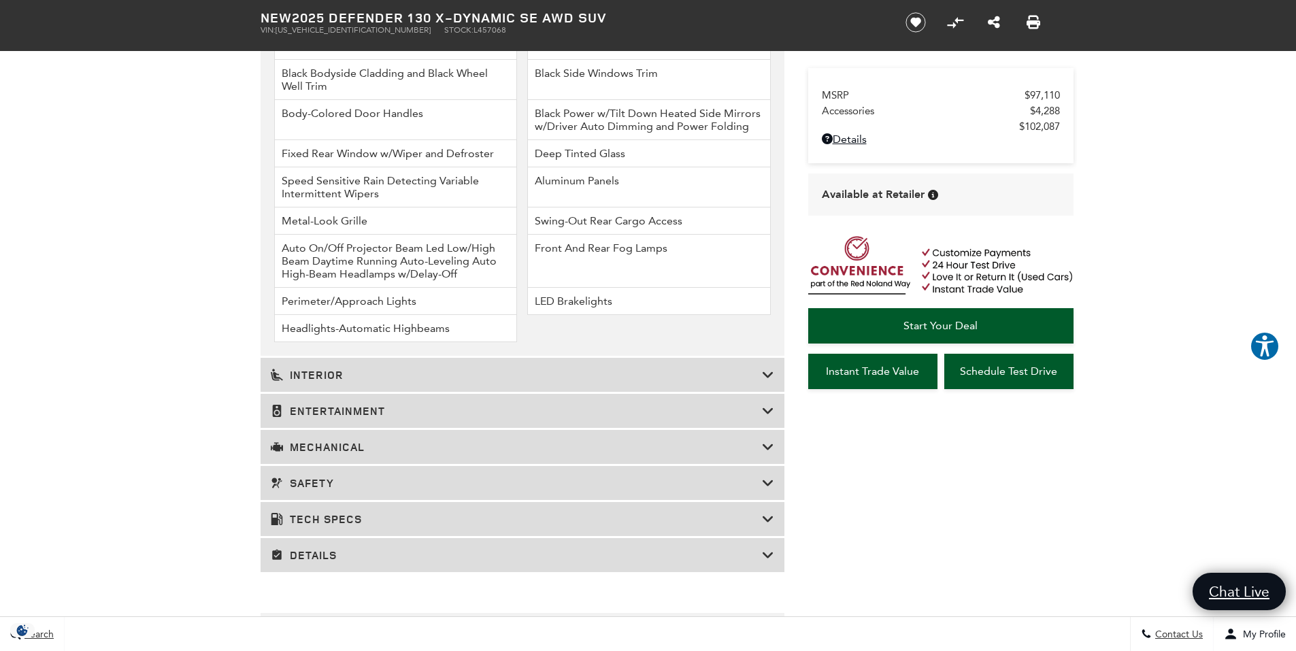
scroll to position [2040, 0]
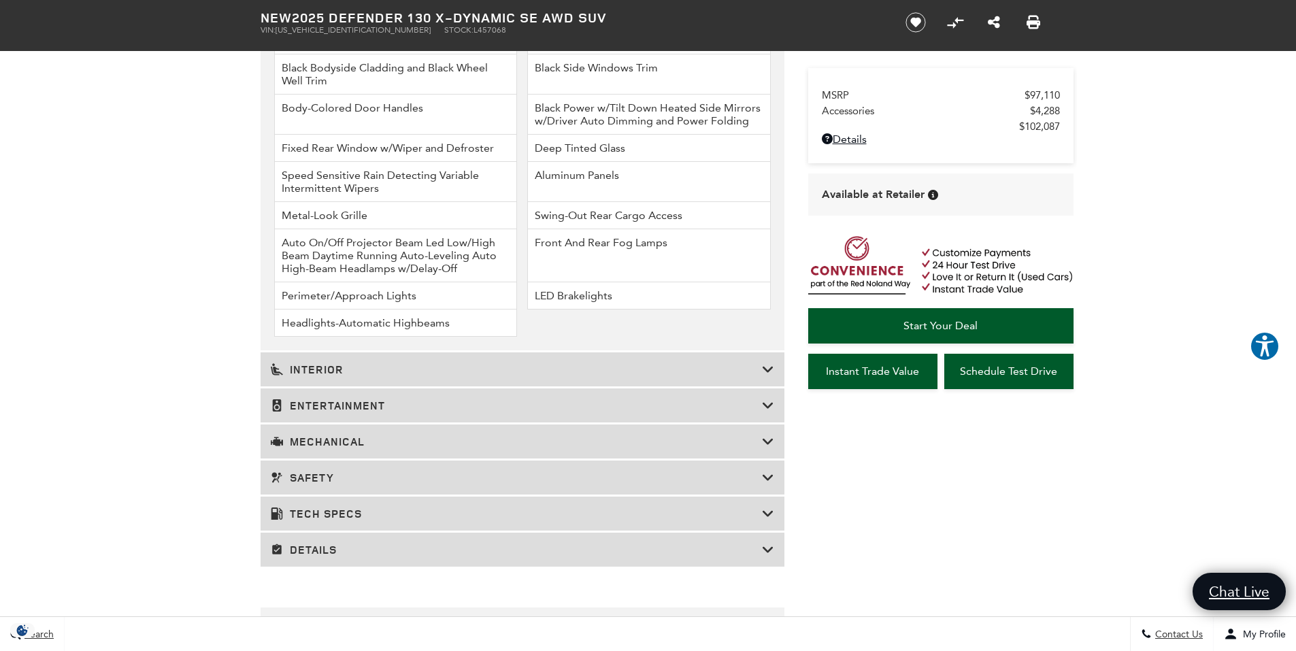
click at [348, 445] on h3 "Mechanical" at bounding box center [516, 442] width 491 height 14
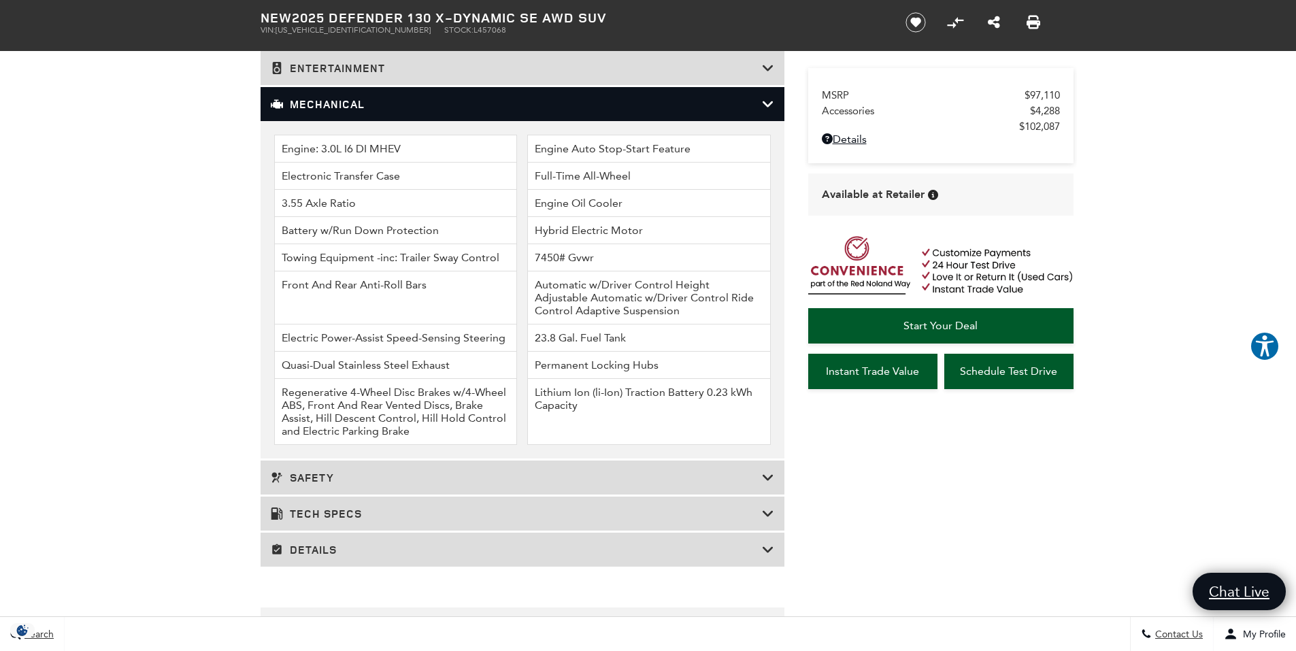
scroll to position [1904, 0]
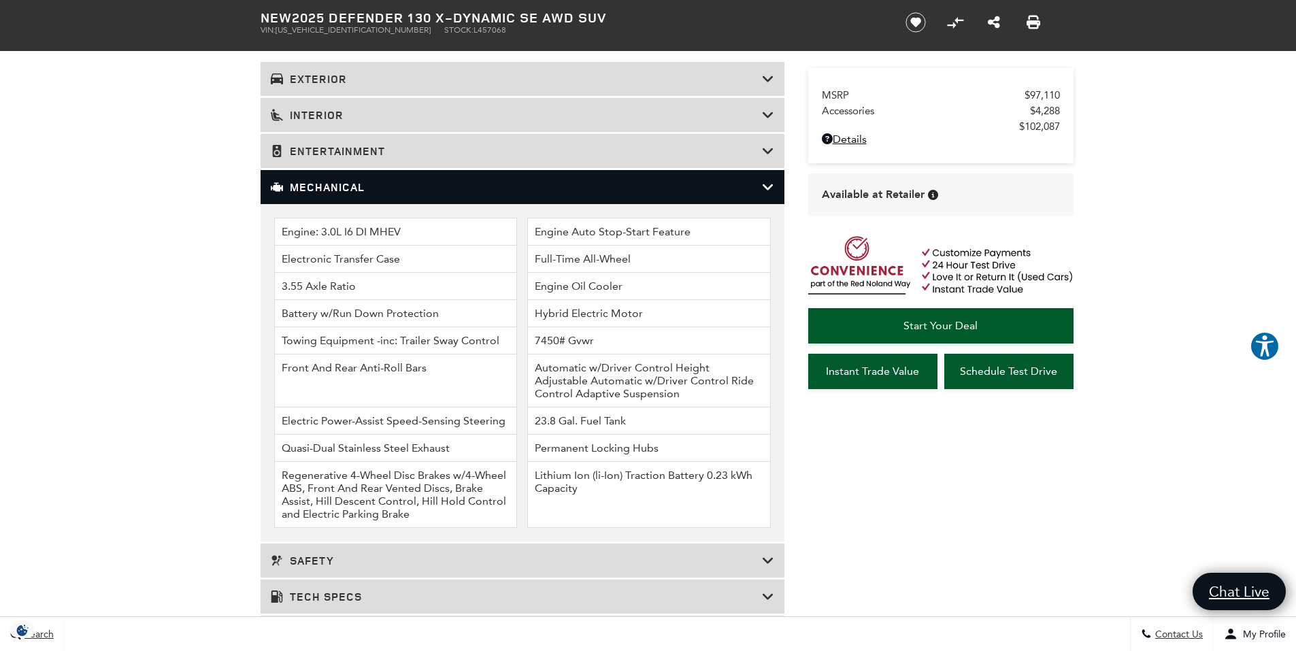
click at [446, 150] on h3 "Entertainment" at bounding box center [516, 151] width 491 height 14
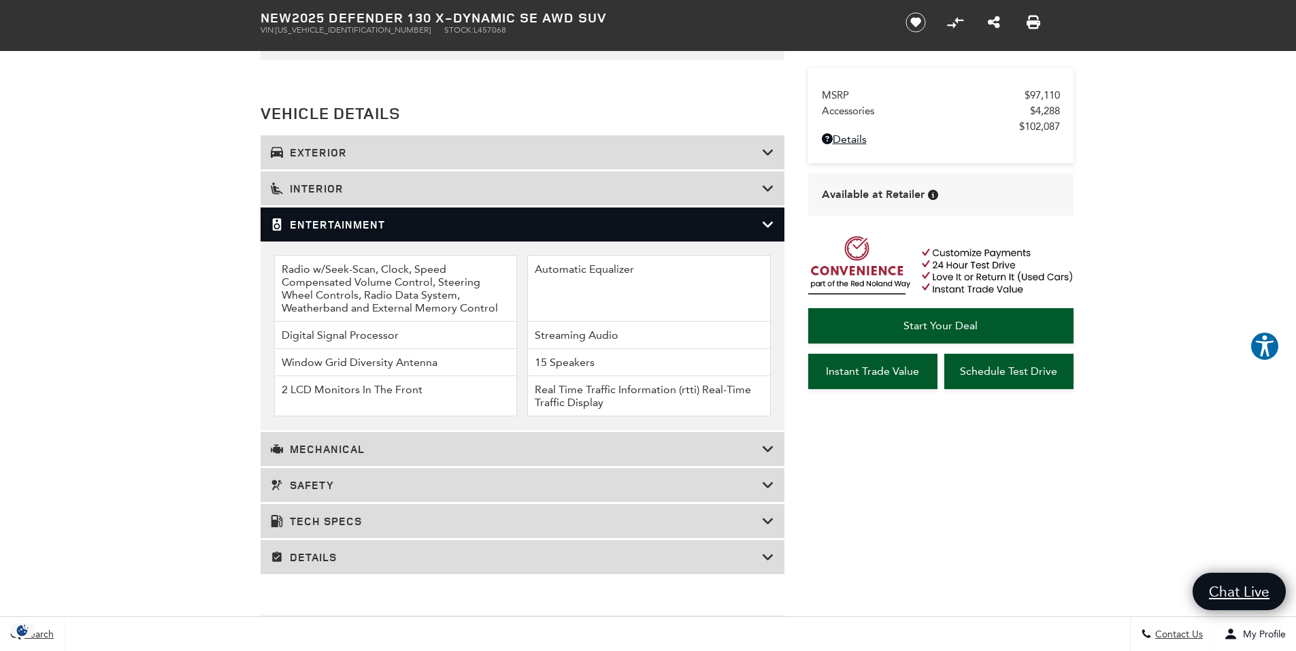
scroll to position [1700, 0]
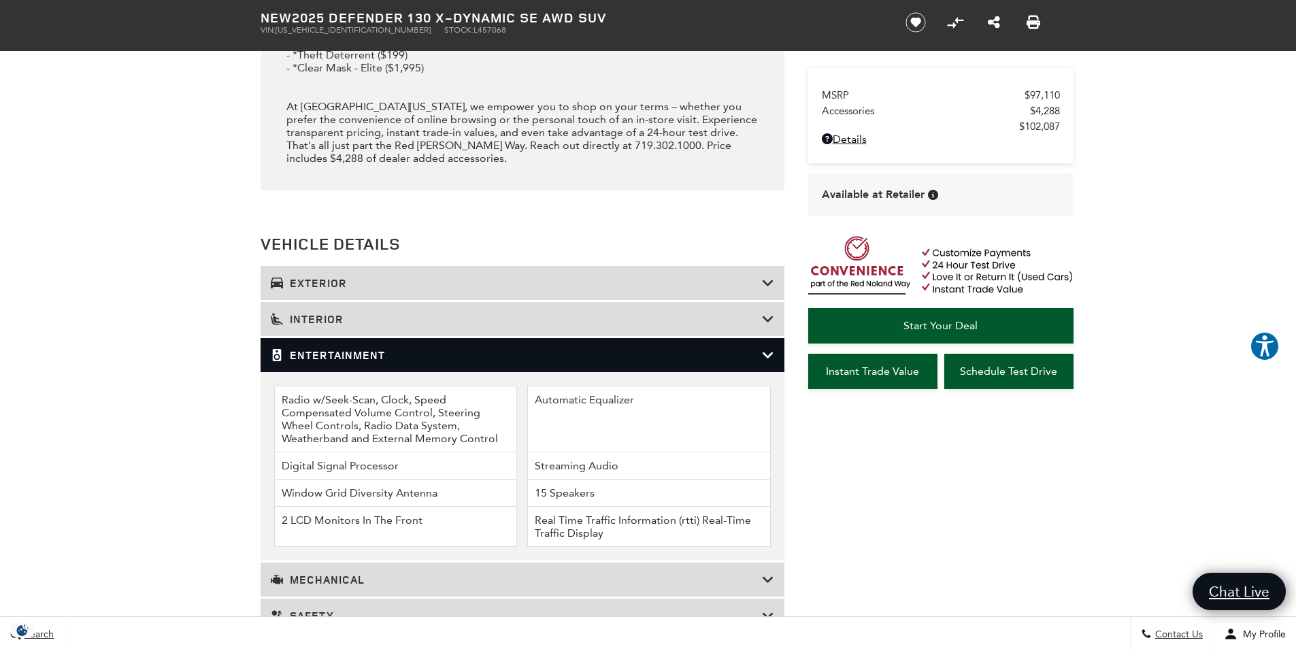
click at [337, 322] on h3 "Interior" at bounding box center [516, 319] width 491 height 14
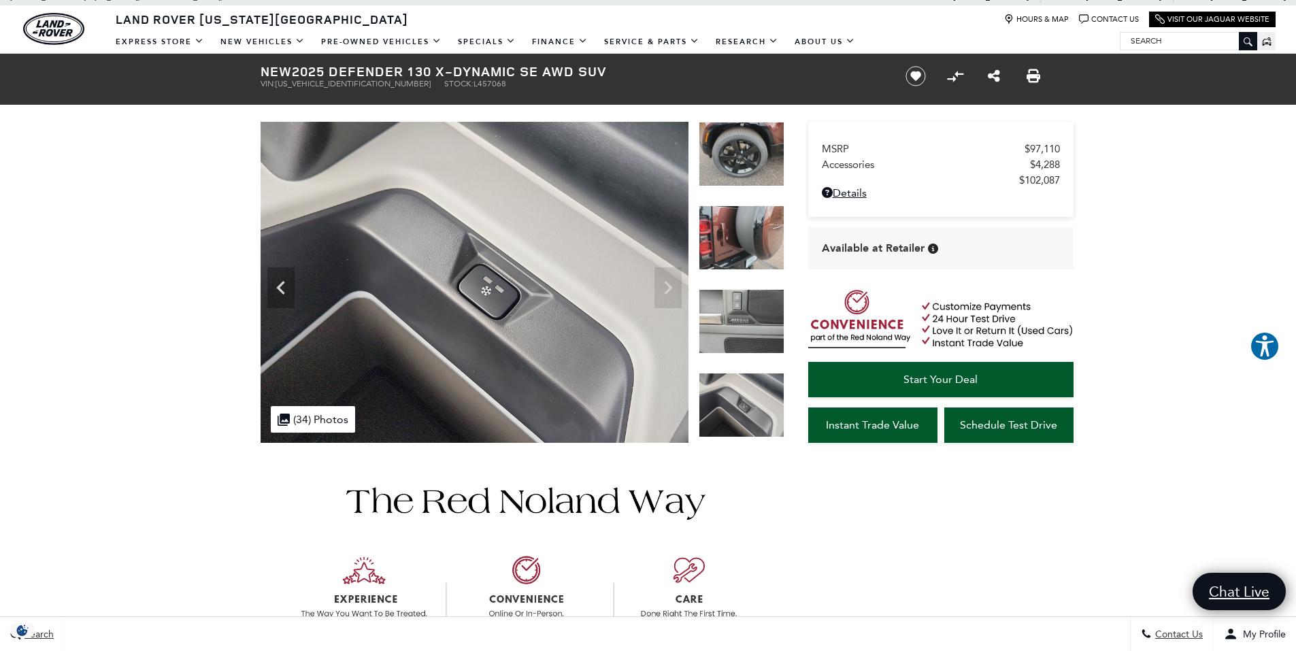
scroll to position [0, 0]
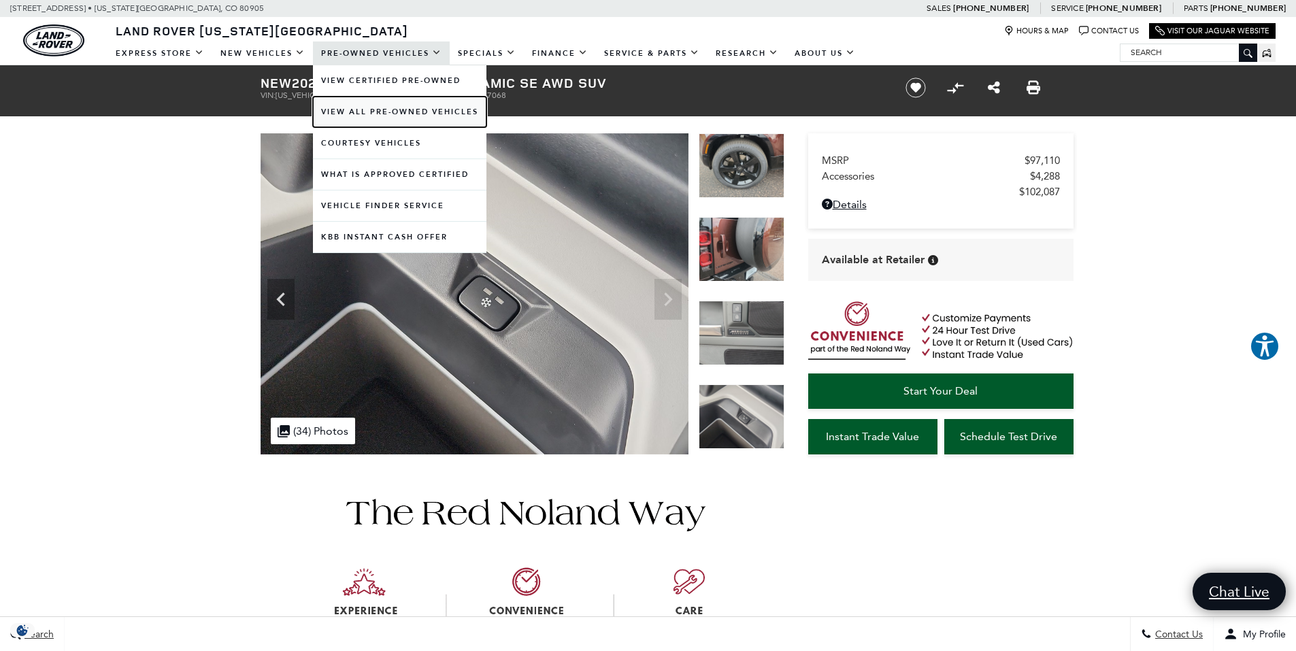
click at [372, 114] on link "View All Pre-Owned Vehicles" at bounding box center [399, 112] width 173 height 31
